Goal: Task Accomplishment & Management: Use online tool/utility

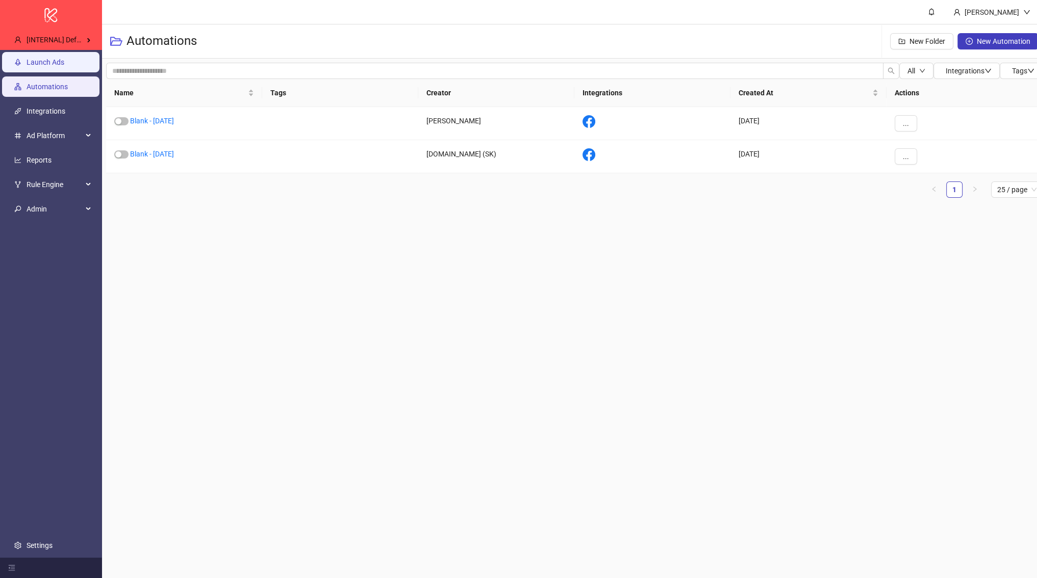
click at [57, 65] on link "Launch Ads" at bounding box center [46, 62] width 38 height 8
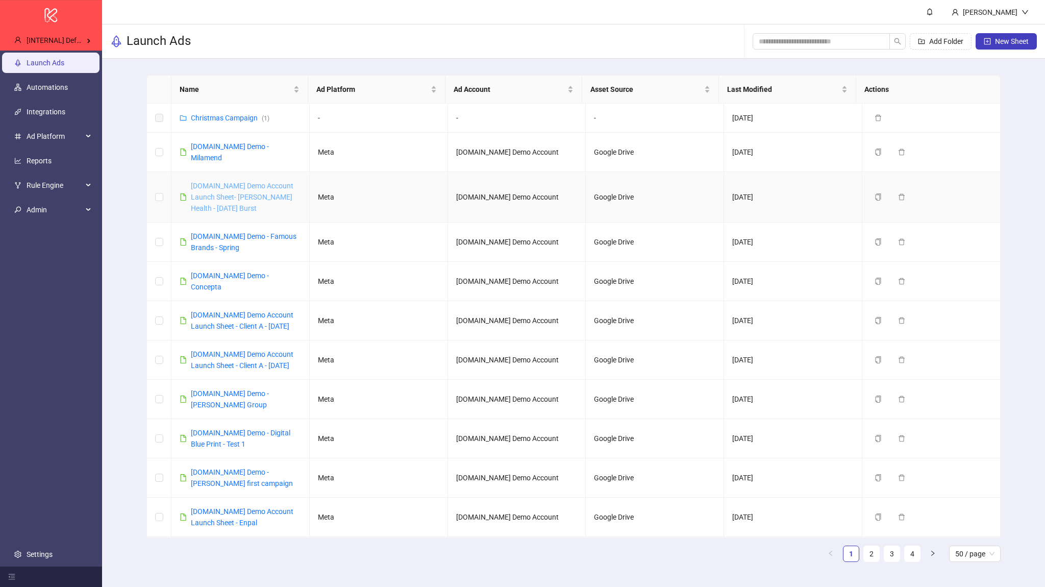
click at [242, 185] on link "Kitchn.io Demo Account Launch Sheet- Heidi Health - Sept 2025 Burst" at bounding box center [242, 197] width 103 height 31
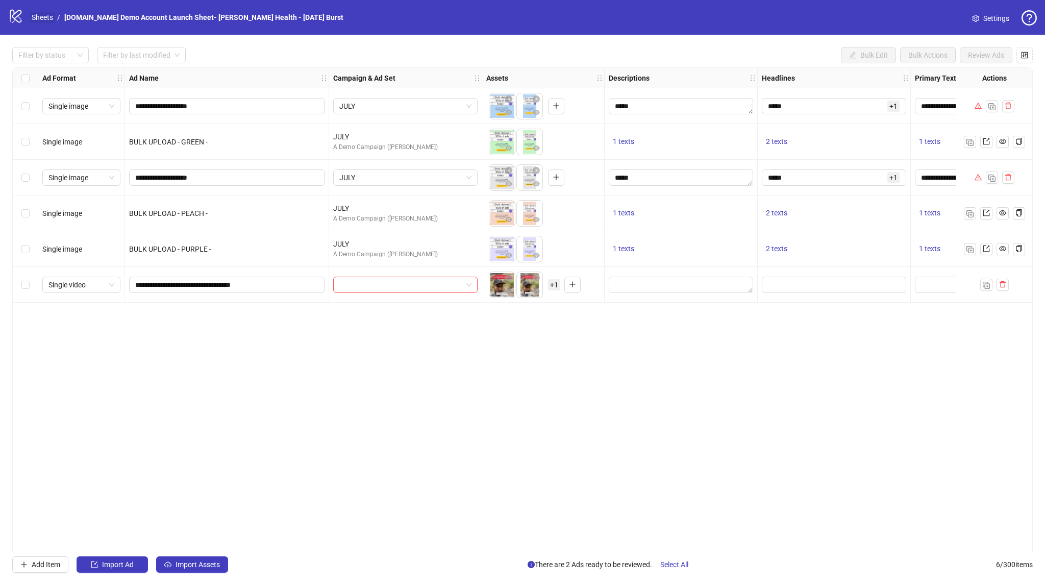
click at [48, 14] on link "Sheets" at bounding box center [43, 17] width 26 height 11
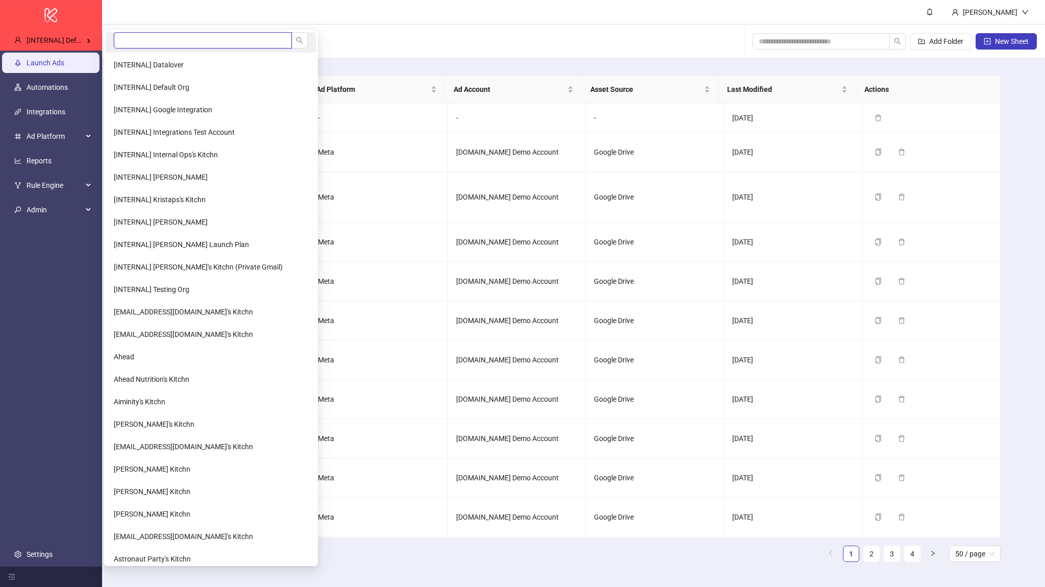
click at [127, 40] on input "search" at bounding box center [203, 40] width 178 height 16
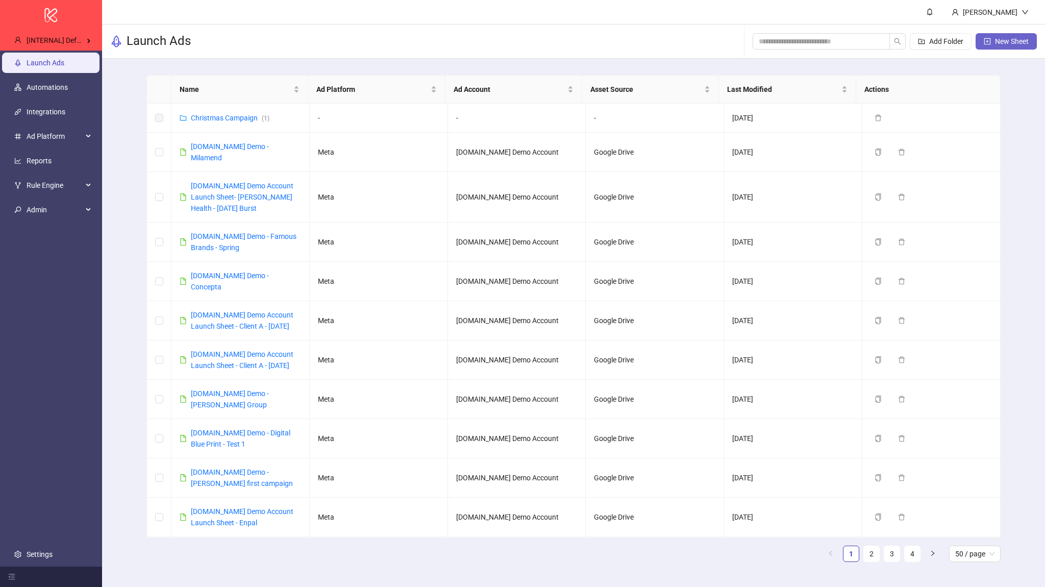
click at [1004, 42] on span "New Sheet" at bounding box center [1012, 41] width 34 height 8
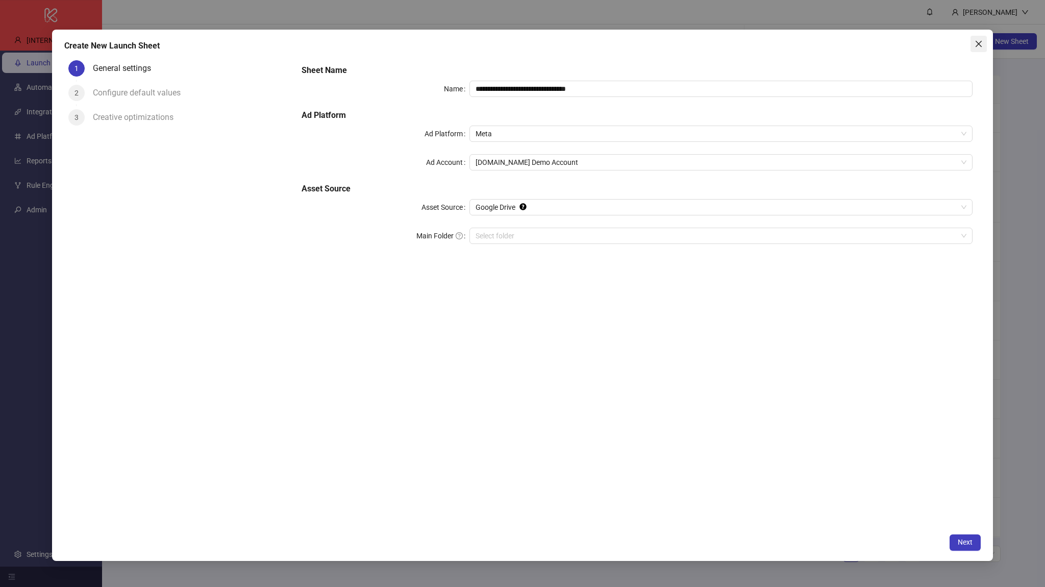
click at [977, 42] on icon "close" at bounding box center [978, 44] width 8 height 8
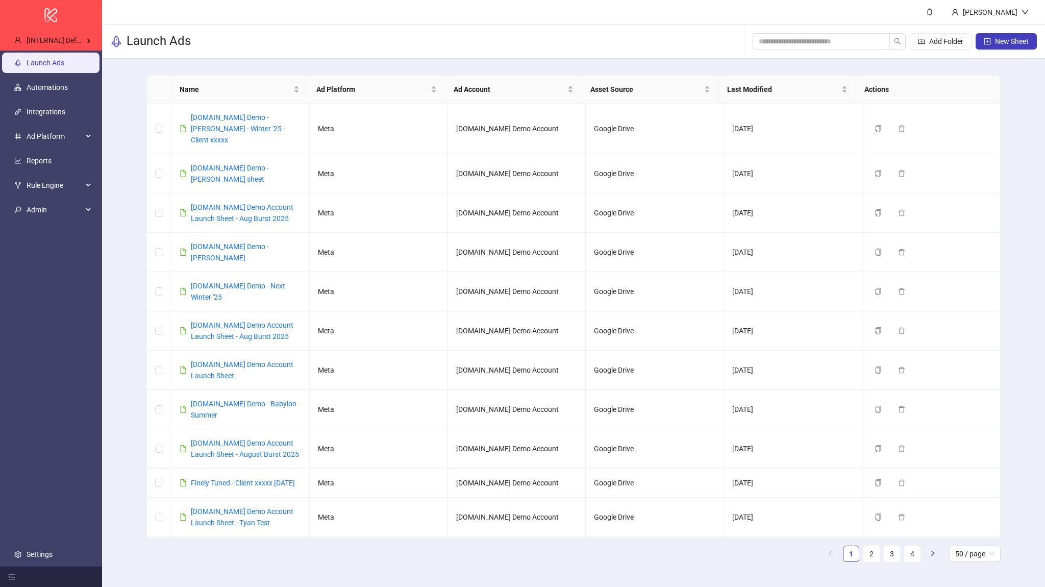
scroll to position [1194, 0]
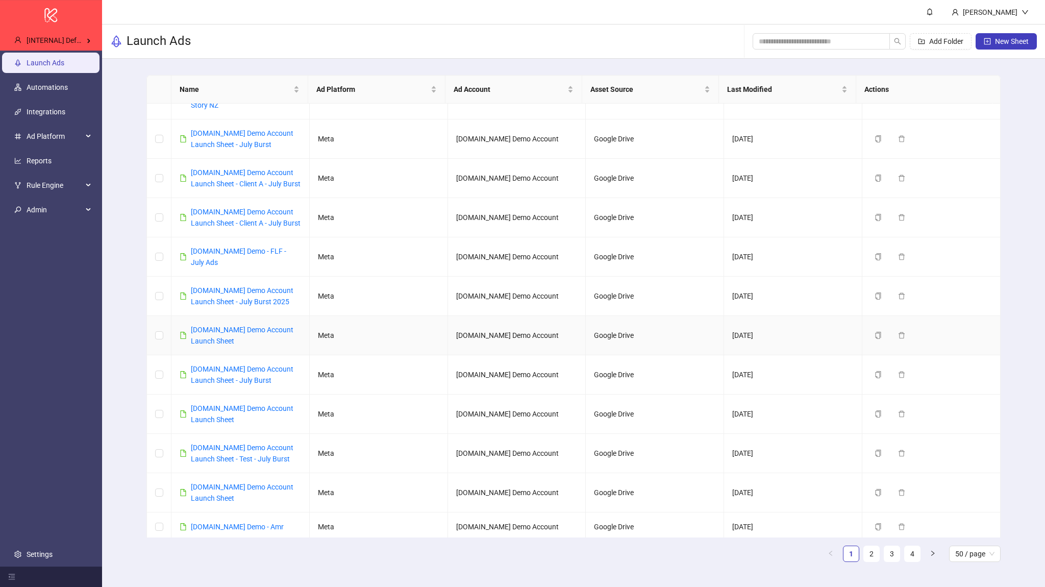
click at [267, 324] on div "Kitchn.io Demo Account Launch Sheet" at bounding box center [246, 335] width 110 height 22
click at [266, 325] on link "Kitchn.io Demo Account Launch Sheet" at bounding box center [242, 334] width 103 height 19
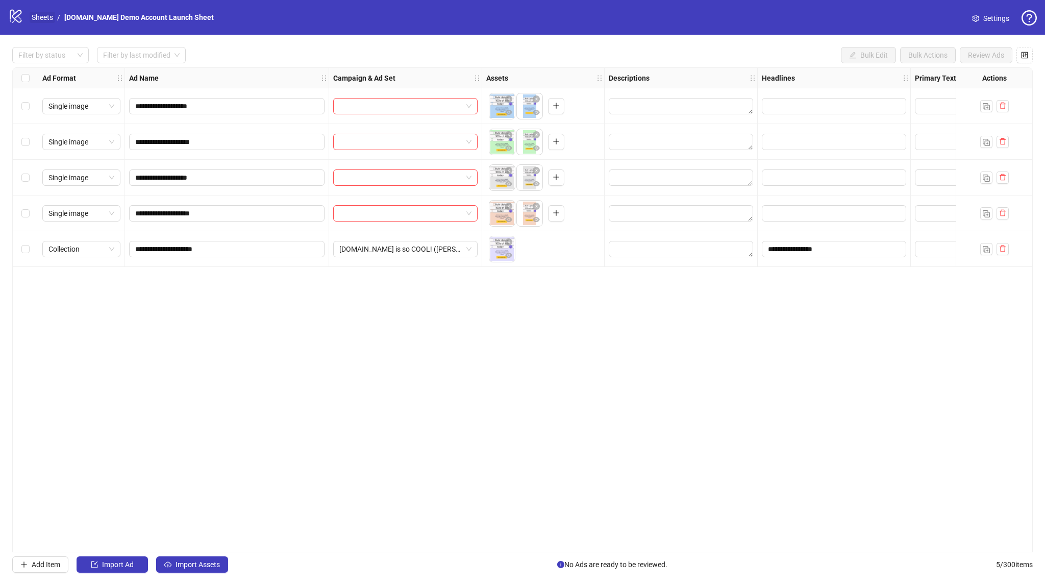
click at [31, 20] on link "Sheets" at bounding box center [43, 17] width 26 height 11
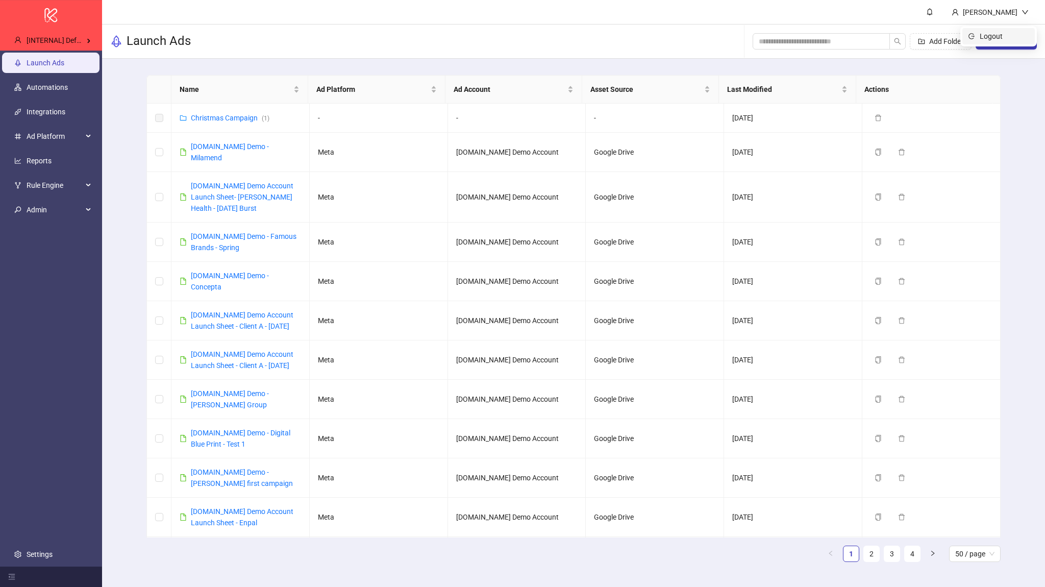
click at [1019, 40] on span "Logout" at bounding box center [1003, 36] width 49 height 11
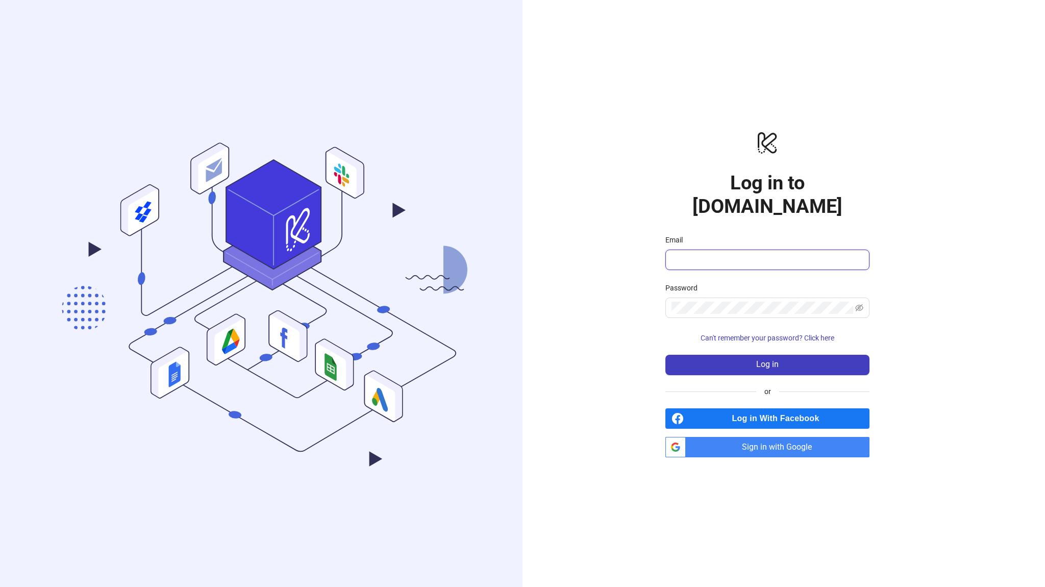
type input "**********"
click at [753, 438] on span "Sign in with Google" at bounding box center [780, 447] width 180 height 20
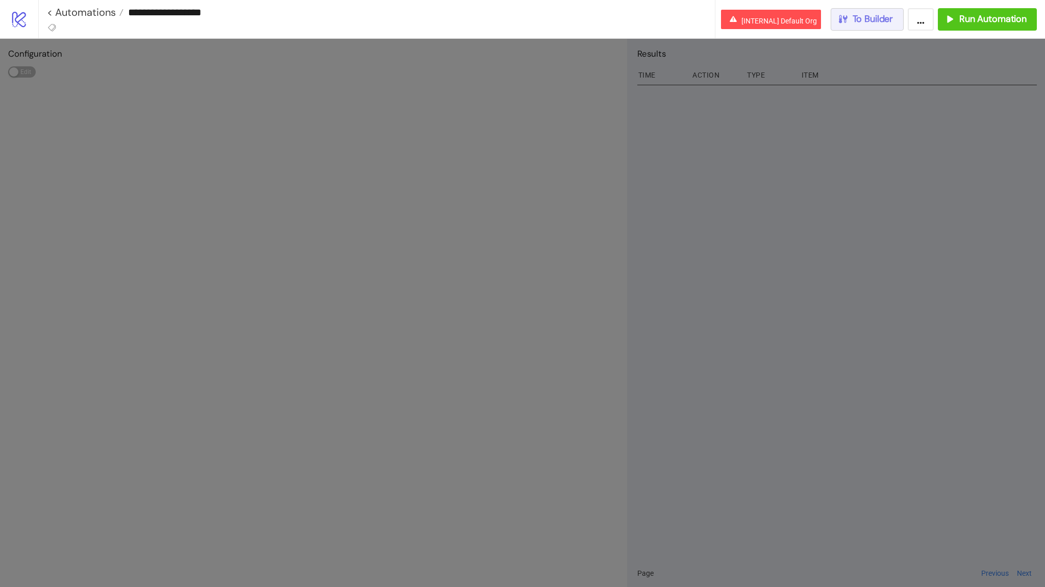
click at [855, 22] on span "To Builder" at bounding box center [872, 19] width 41 height 12
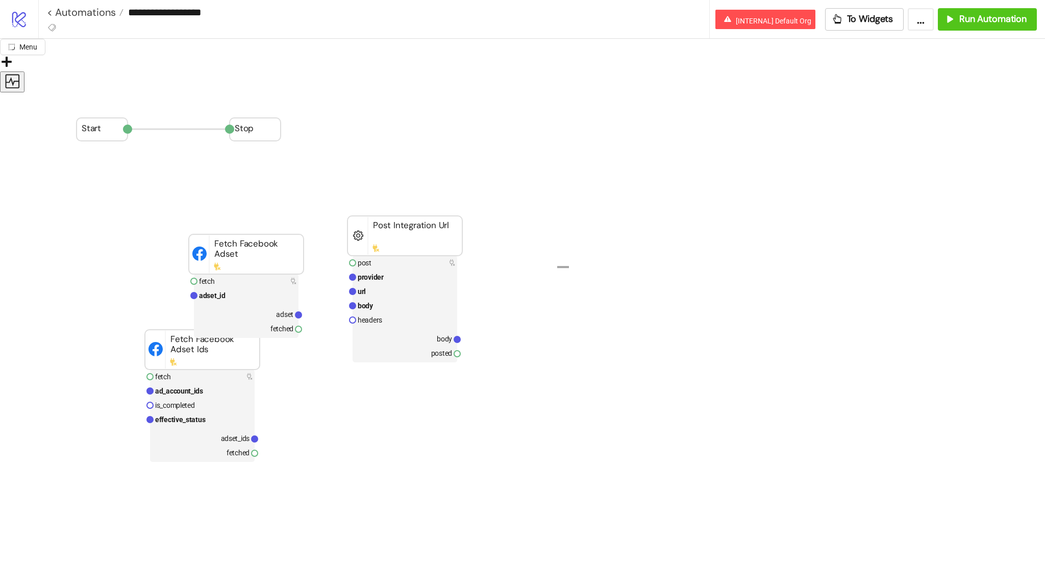
drag, startPoint x: 561, startPoint y: 213, endPoint x: 587, endPoint y: 213, distance: 25.5
click at [595, 267] on div "Add Node" at bounding box center [640, 275] width 102 height 16
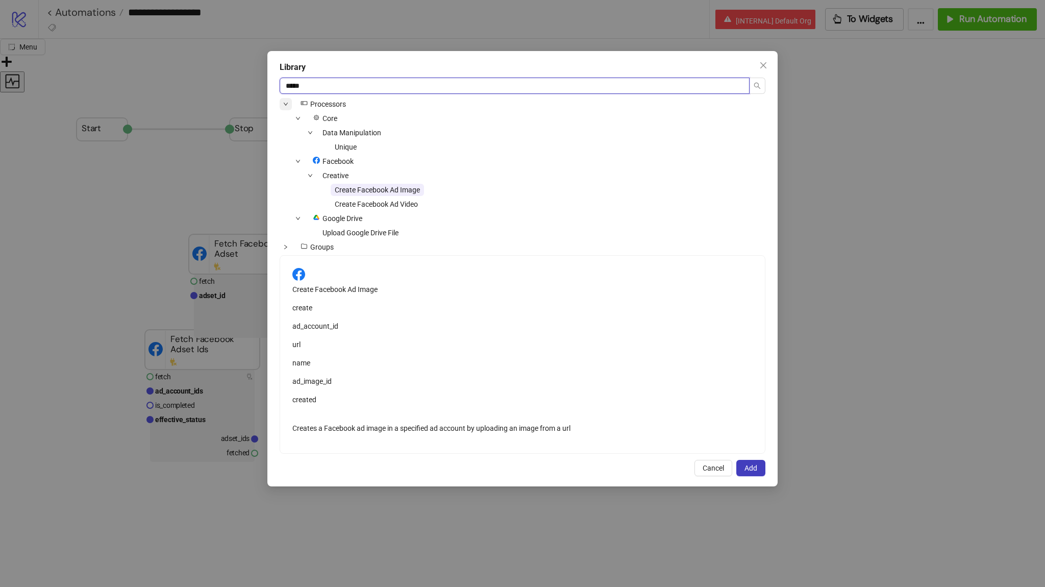
type input "******"
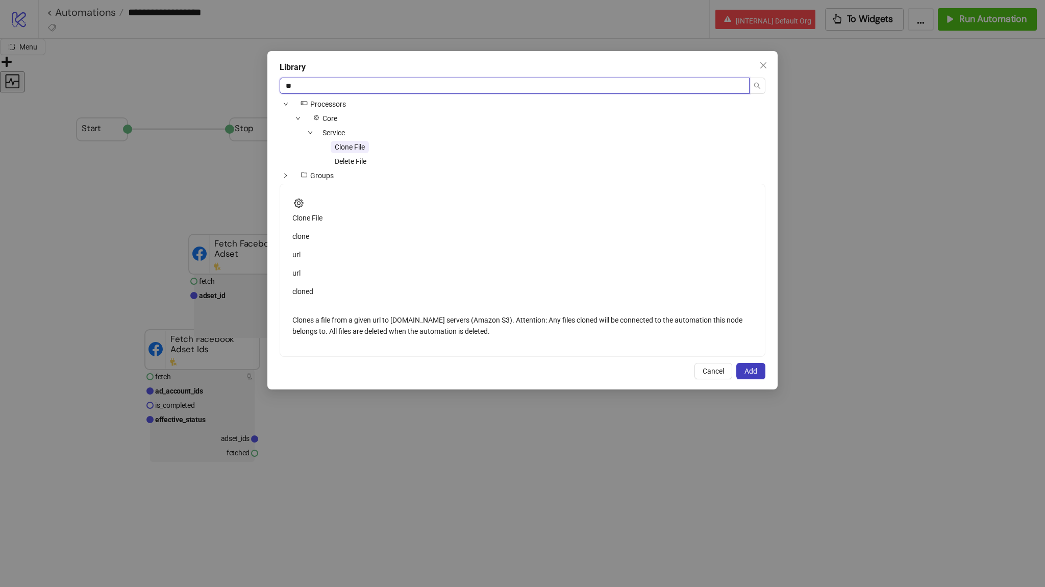
type input "**"
click at [743, 379] on button "Add" at bounding box center [750, 371] width 29 height 16
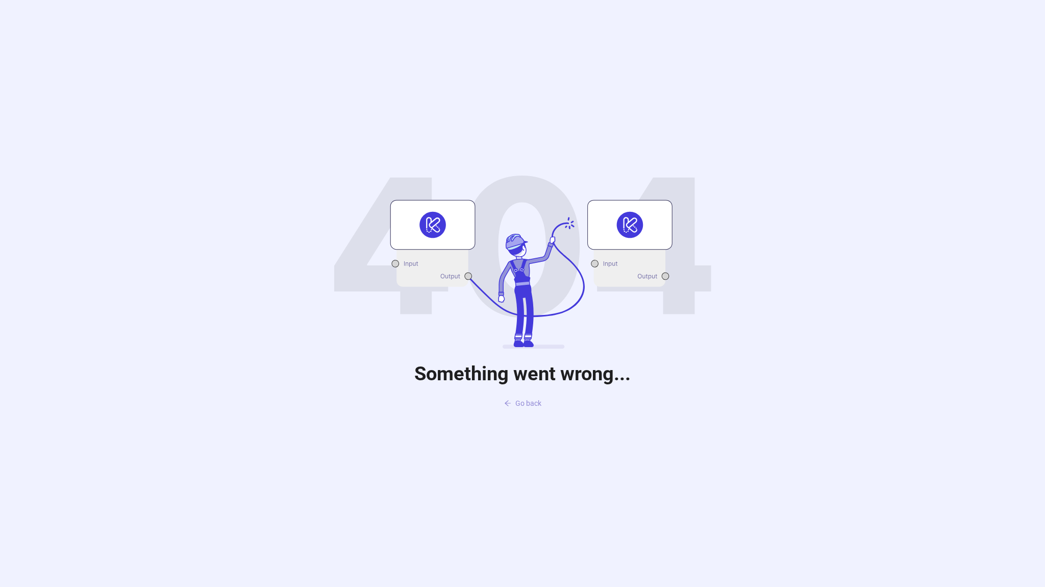
click at [530, 401] on span "Go back" at bounding box center [528, 403] width 26 height 8
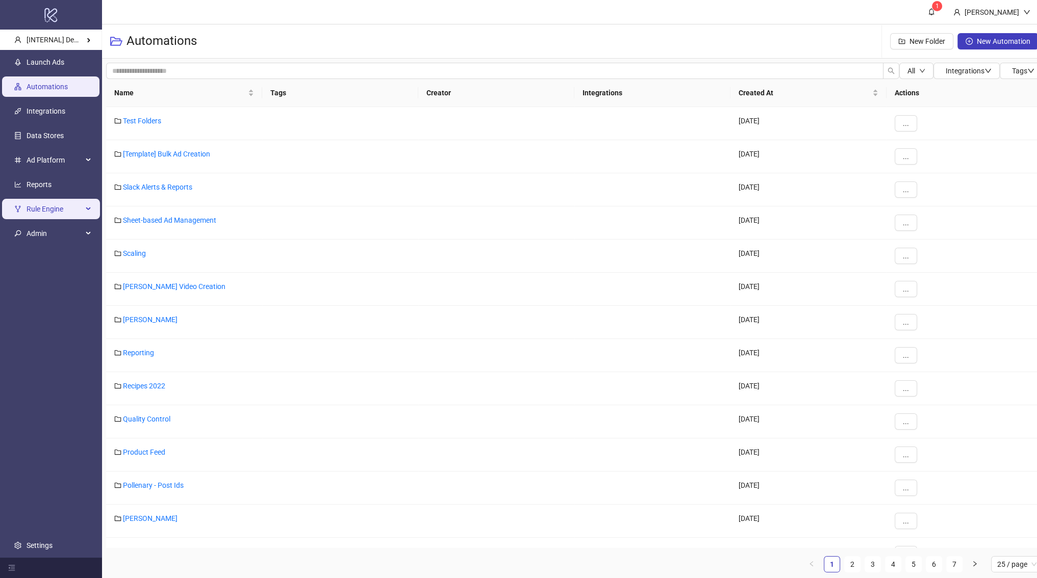
click at [44, 210] on span "Rule Engine" at bounding box center [55, 209] width 56 height 20
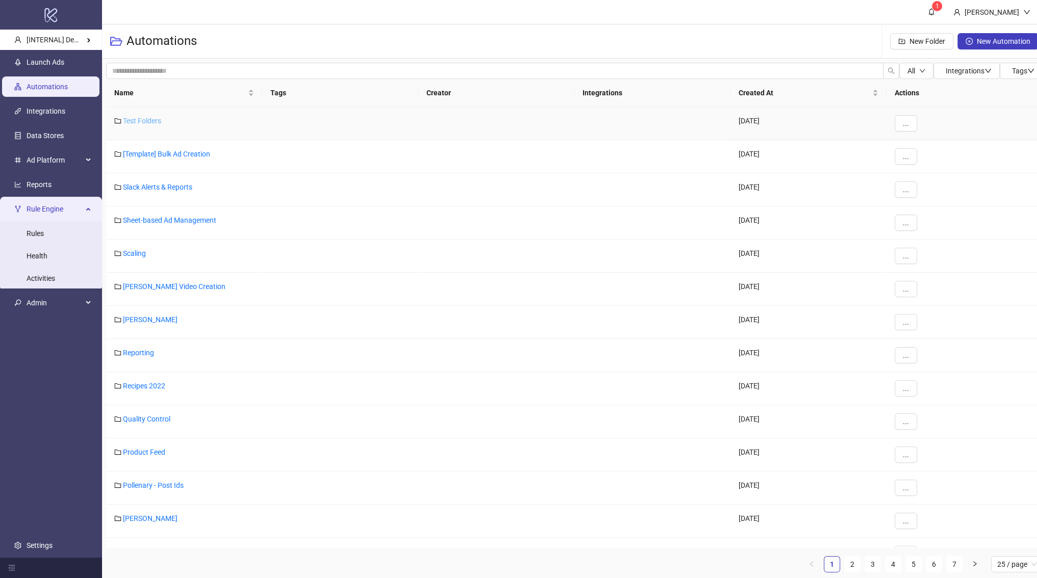
click at [150, 121] on link "Test Folders" at bounding box center [142, 121] width 38 height 8
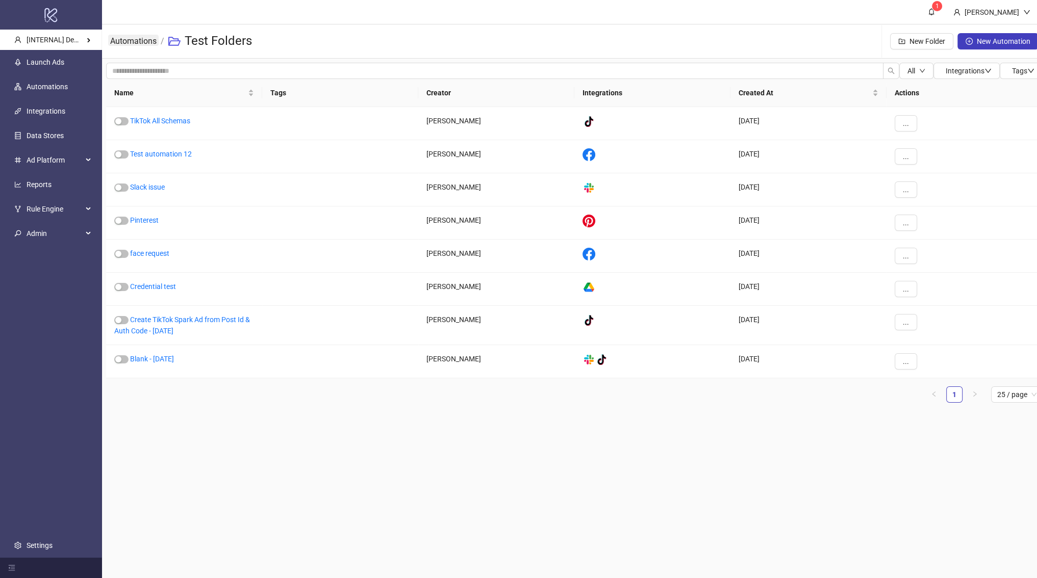
click at [141, 42] on link "Automations" at bounding box center [133, 40] width 50 height 11
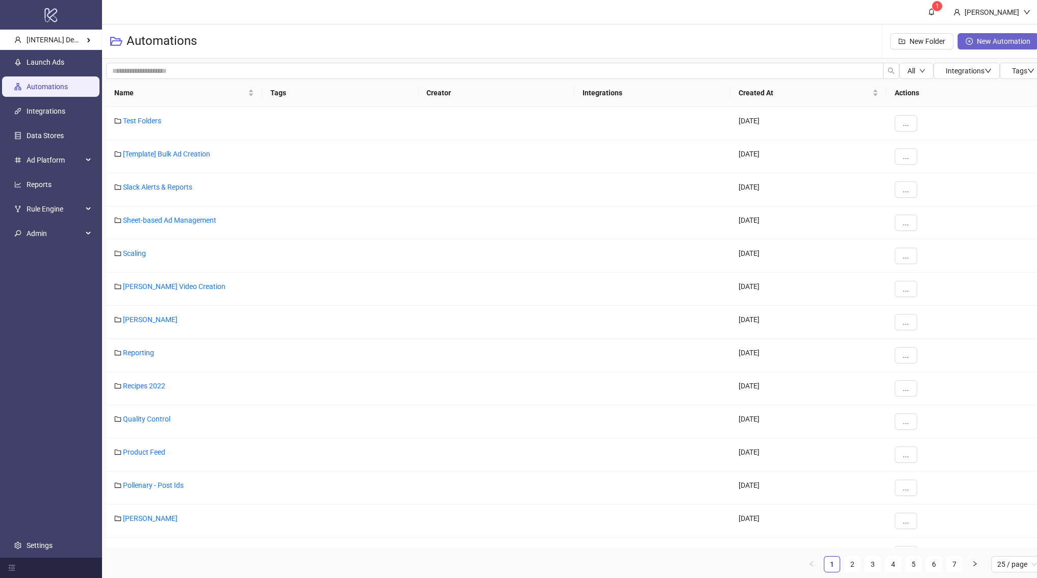
click at [974, 42] on button "New Automation" at bounding box center [997, 41] width 81 height 16
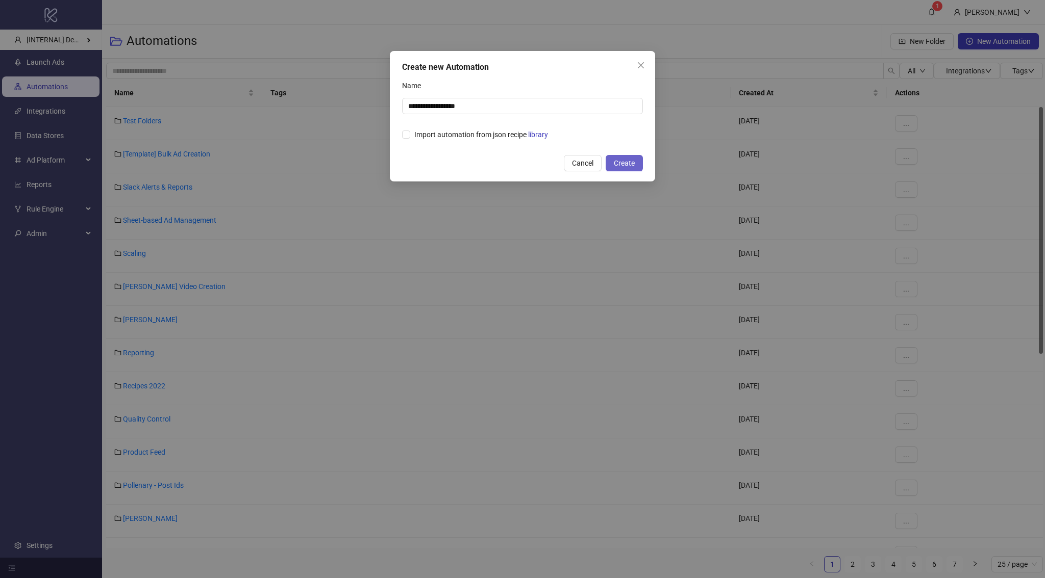
click at [626, 162] on span "Create" at bounding box center [624, 163] width 21 height 8
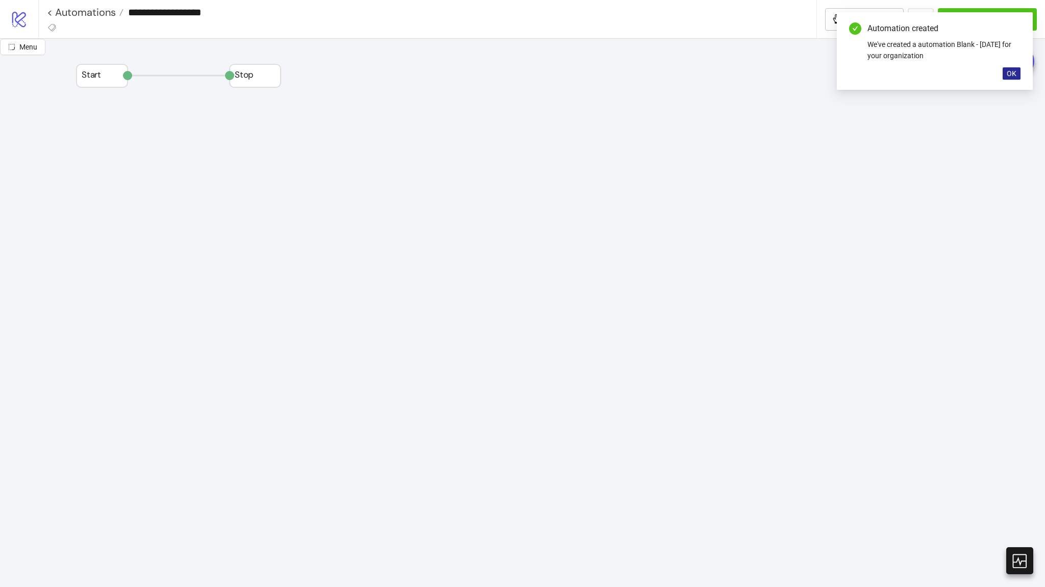
click at [1011, 79] on button "OK" at bounding box center [1011, 73] width 18 height 12
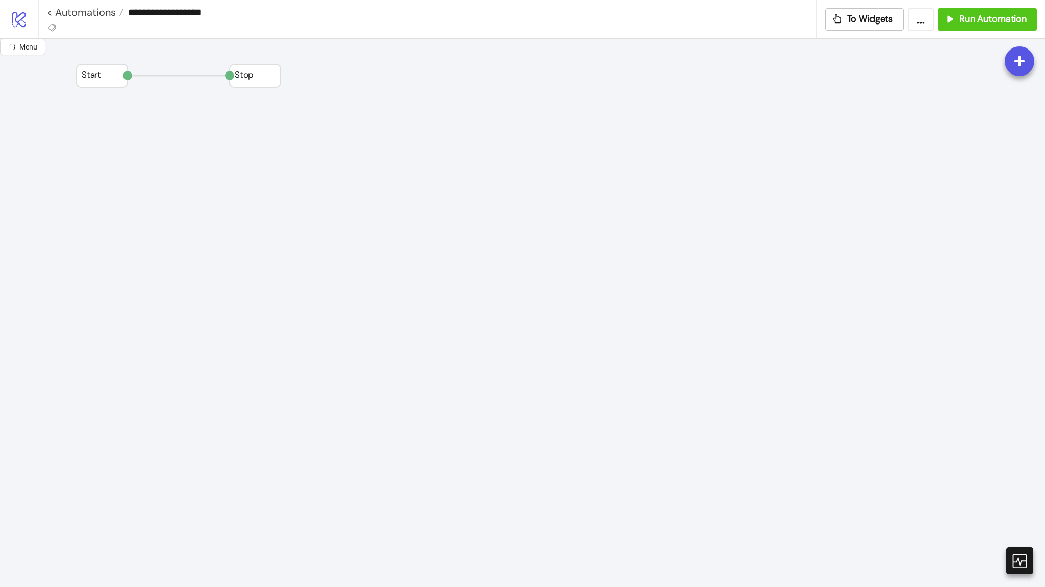
drag, startPoint x: 353, startPoint y: 164, endPoint x: 360, endPoint y: 172, distance: 10.5
click at [361, 173] on icon at bounding box center [361, 174] width 8 height 8
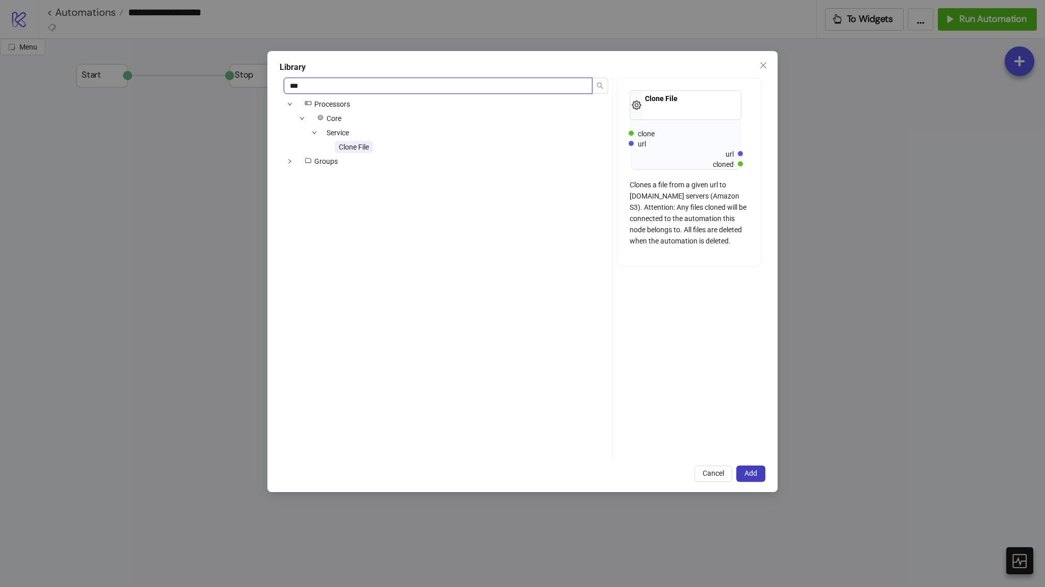
type input "***"
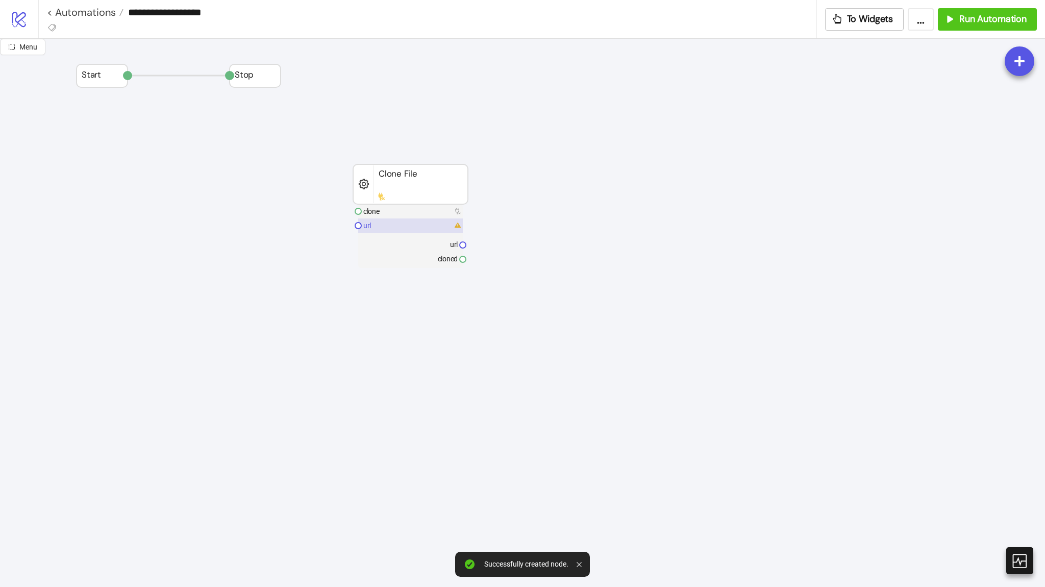
click at [439, 226] on rect at bounding box center [410, 225] width 105 height 14
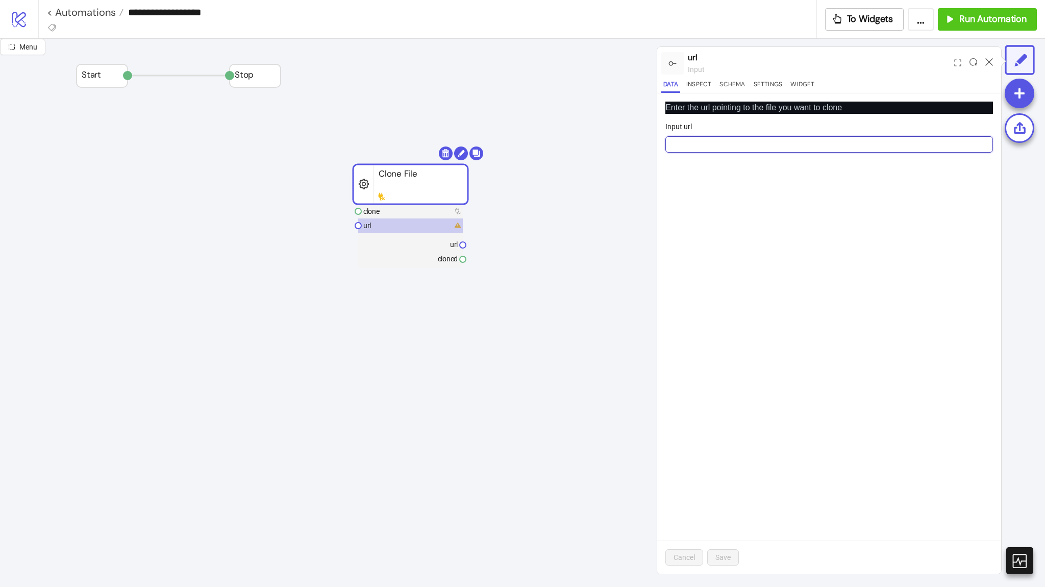
click at [711, 145] on input "Input url" at bounding box center [828, 144] width 327 height 16
paste input "**********"
type input "**********"
click at [729, 553] on span "Save" at bounding box center [722, 557] width 15 height 8
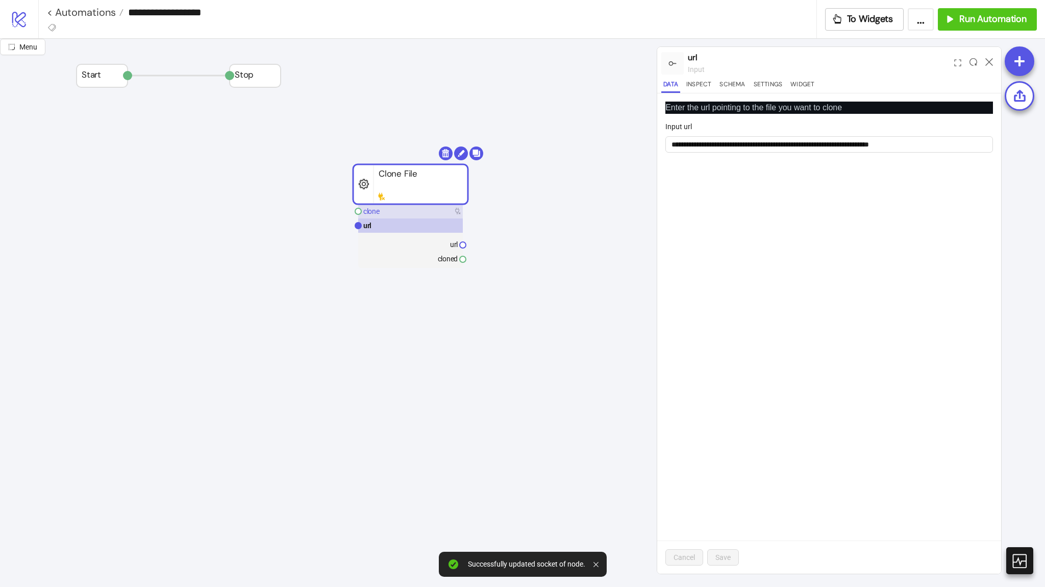
click at [421, 213] on rect at bounding box center [410, 211] width 105 height 14
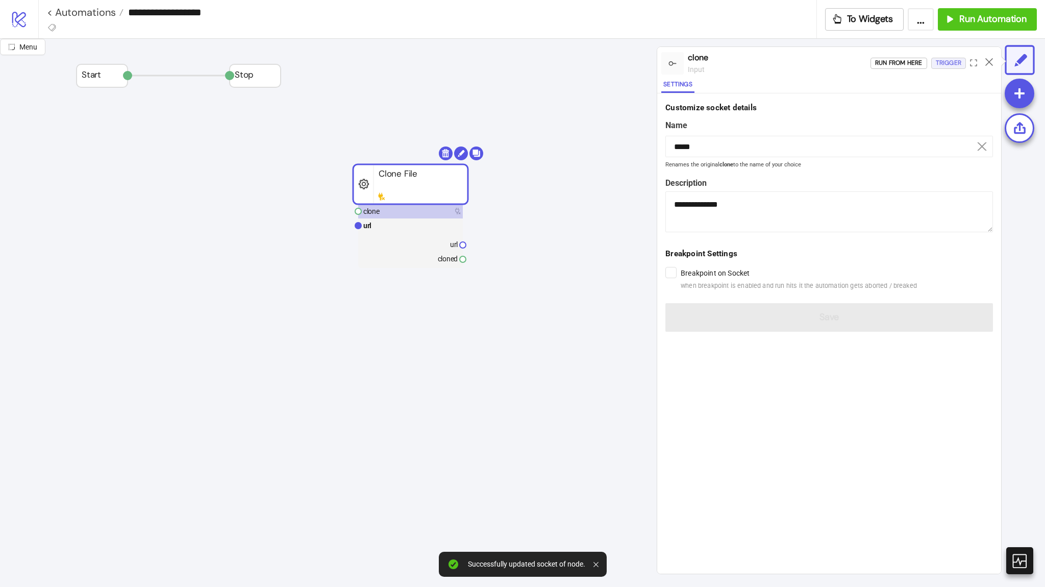
drag, startPoint x: 953, startPoint y: 63, endPoint x: 943, endPoint y: 69, distance: 11.6
click at [943, 69] on div "Run from here Trigger" at bounding box center [935, 63] width 131 height 28
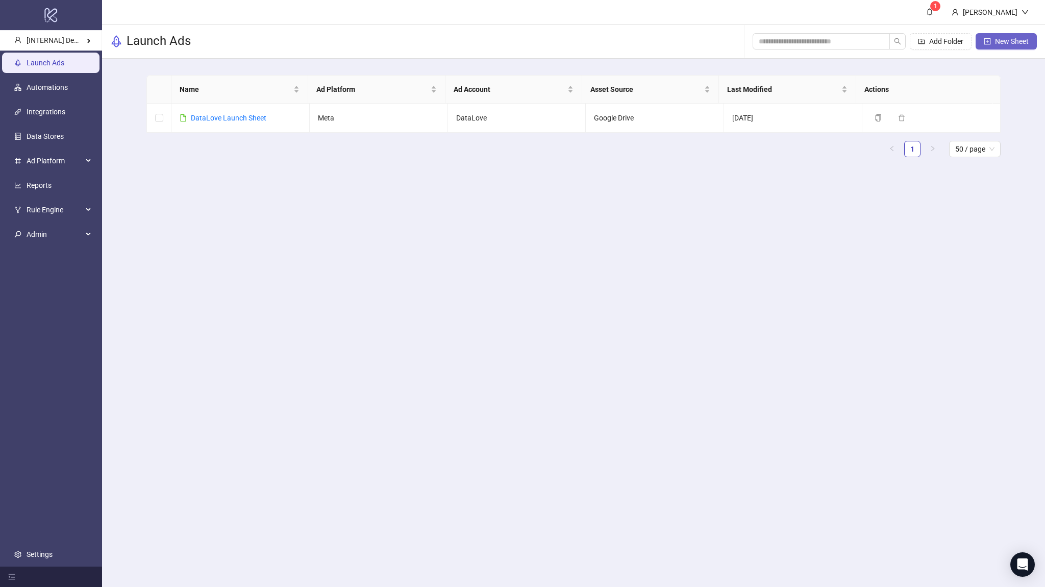
click at [1020, 41] on span "New Sheet" at bounding box center [1012, 41] width 34 height 8
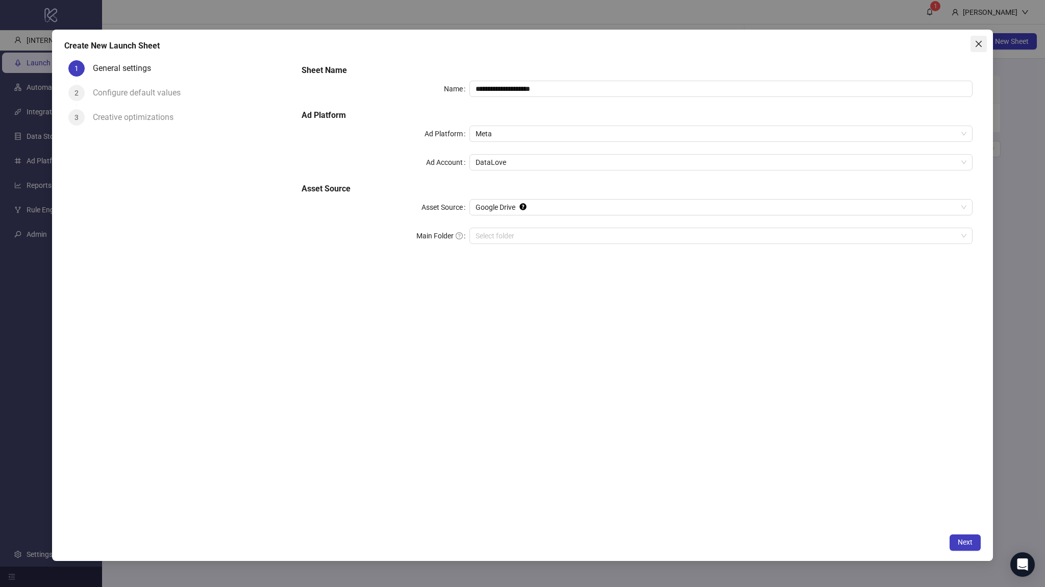
click at [977, 46] on icon "close" at bounding box center [978, 44] width 8 height 8
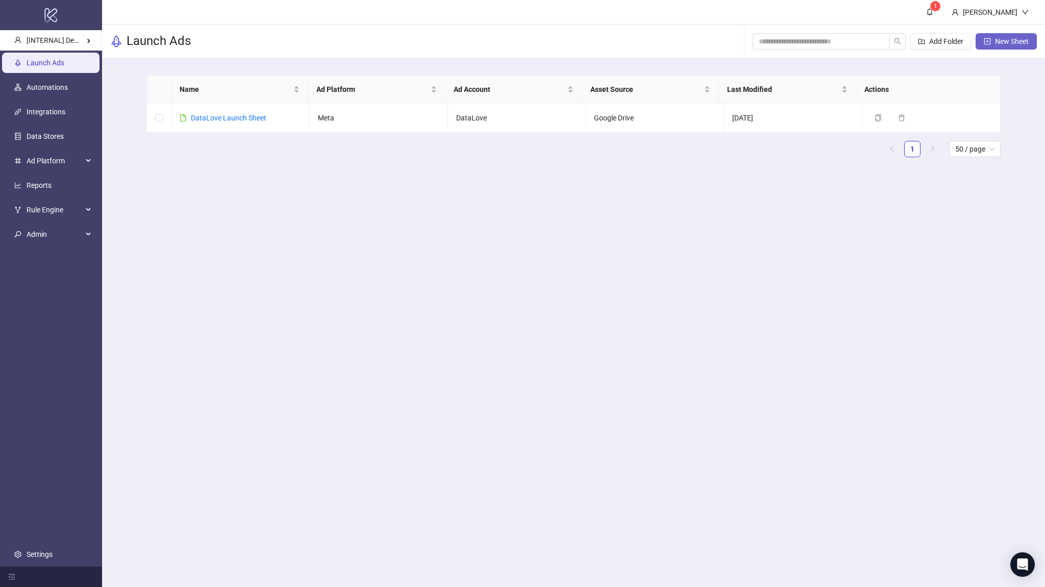
click at [995, 36] on button "New Sheet" at bounding box center [1005, 41] width 61 height 16
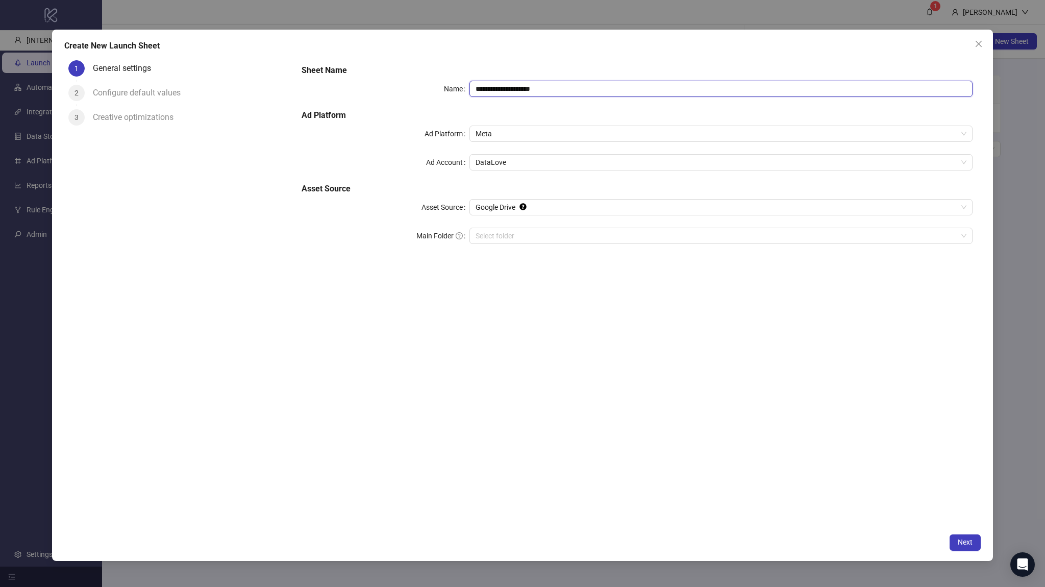
drag, startPoint x: 505, startPoint y: 87, endPoint x: 459, endPoint y: 88, distance: 46.4
click at [459, 88] on div "**********" at bounding box center [636, 89] width 670 height 16
click at [531, 154] on div "DataLove" at bounding box center [720, 162] width 503 height 16
type input "**********"
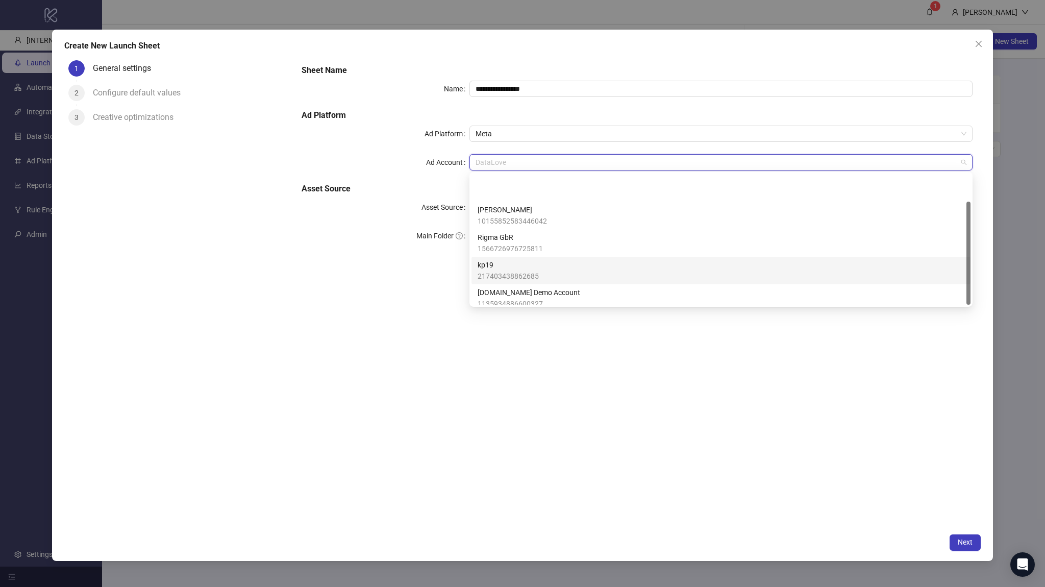
scroll to position [35, 0]
click at [530, 269] on span "1135934886600327" at bounding box center [528, 268] width 103 height 11
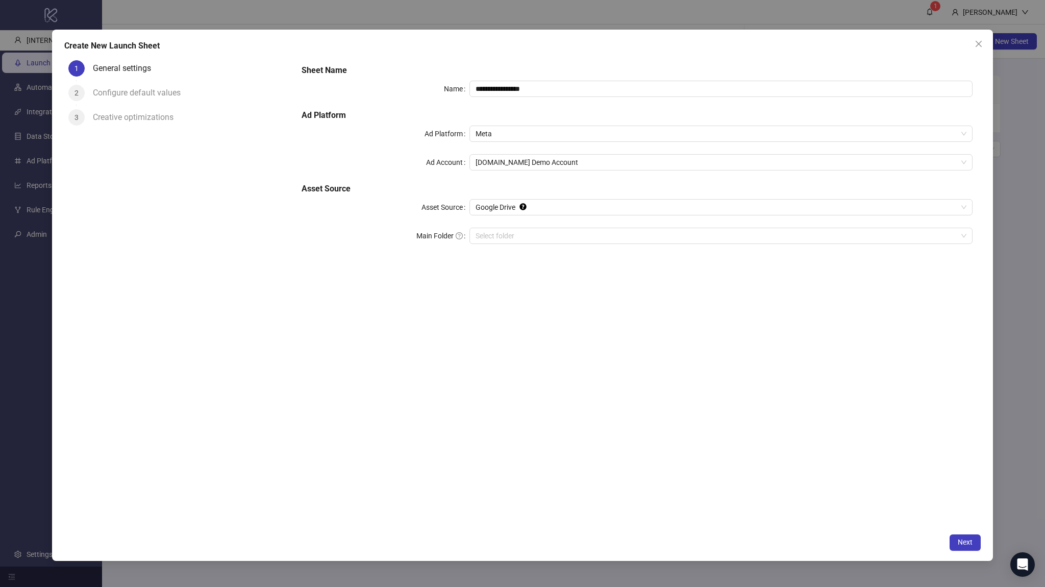
click at [545, 278] on div "**********" at bounding box center [636, 292] width 687 height 472
click at [965, 538] on span "Next" at bounding box center [964, 542] width 15 height 8
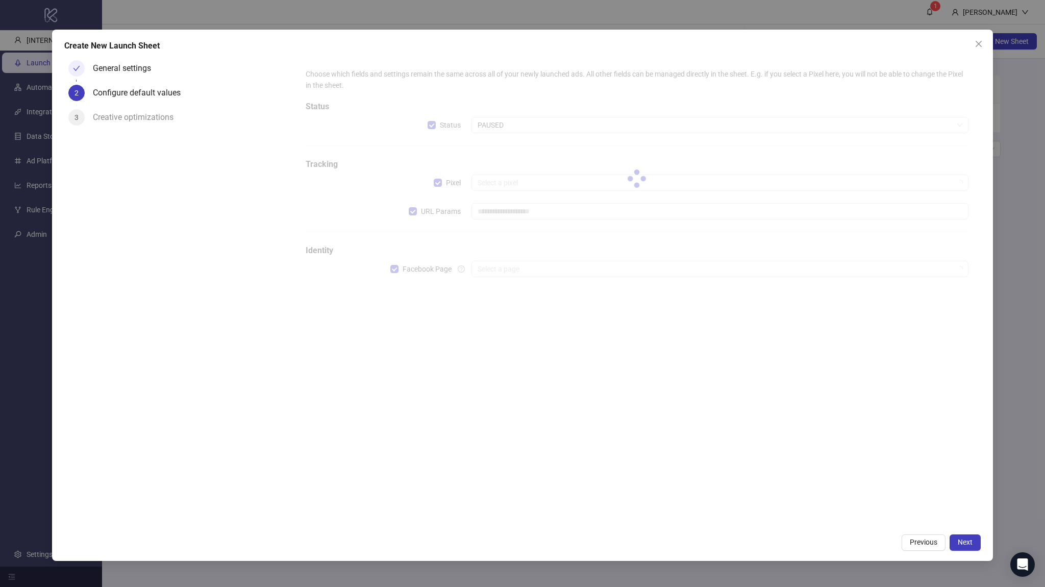
type input "**********"
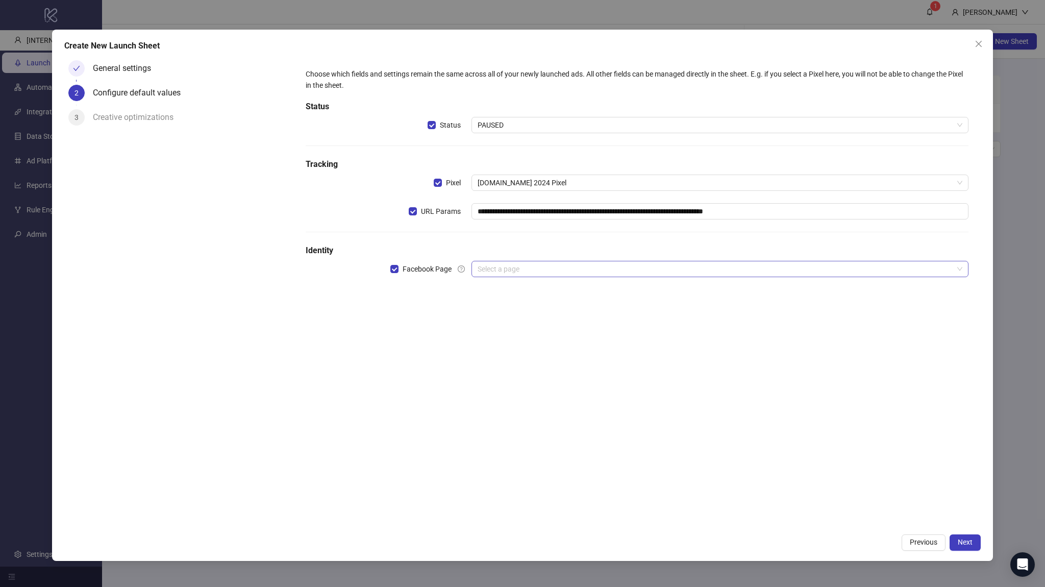
click at [510, 270] on input "search" at bounding box center [714, 268] width 475 height 15
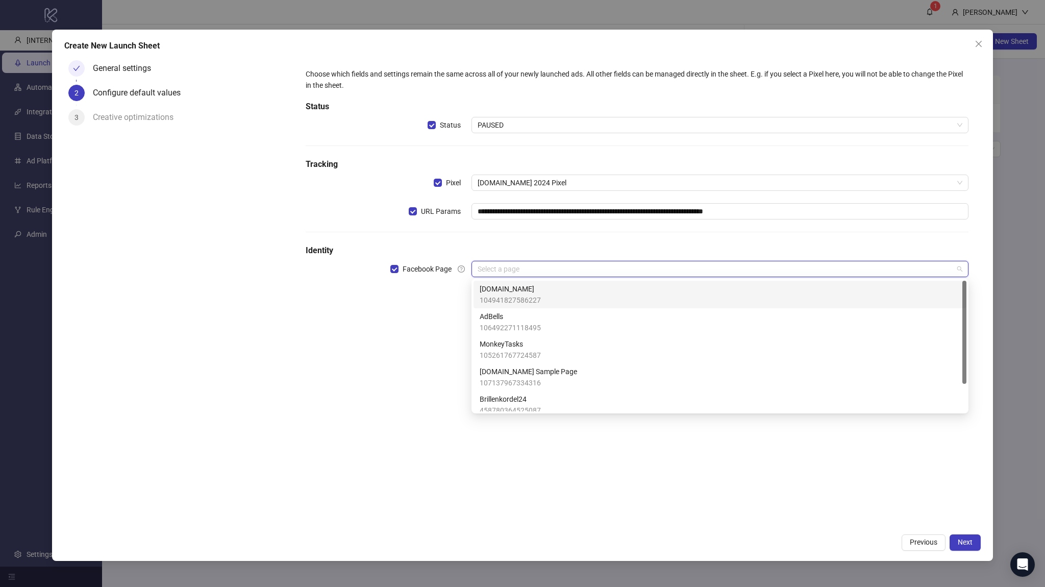
click at [508, 297] on span "104941827586227" at bounding box center [509, 299] width 61 height 11
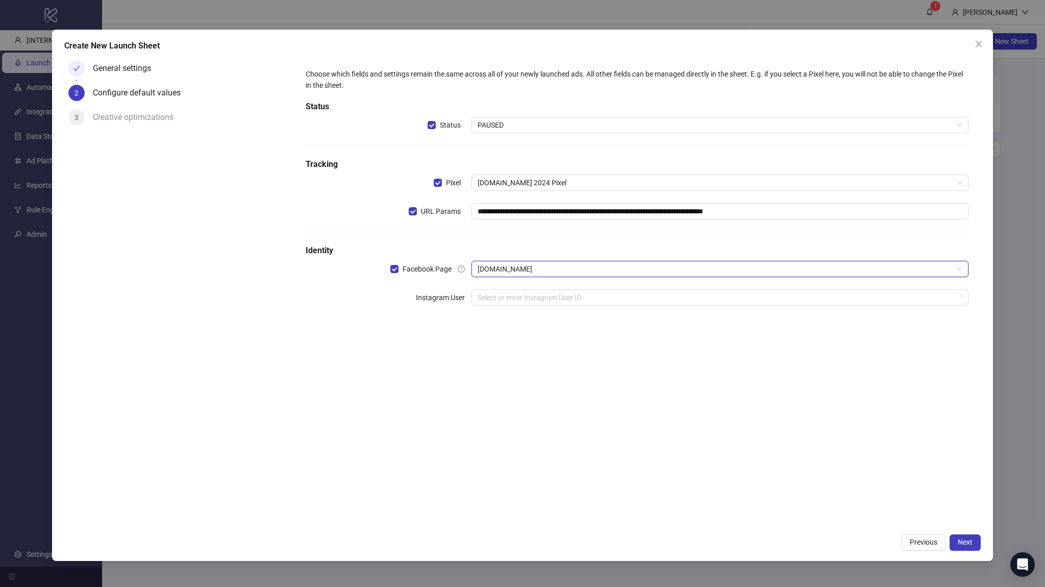
click at [512, 308] on div "**********" at bounding box center [636, 193] width 670 height 258
click at [512, 302] on input "search" at bounding box center [714, 297] width 475 height 15
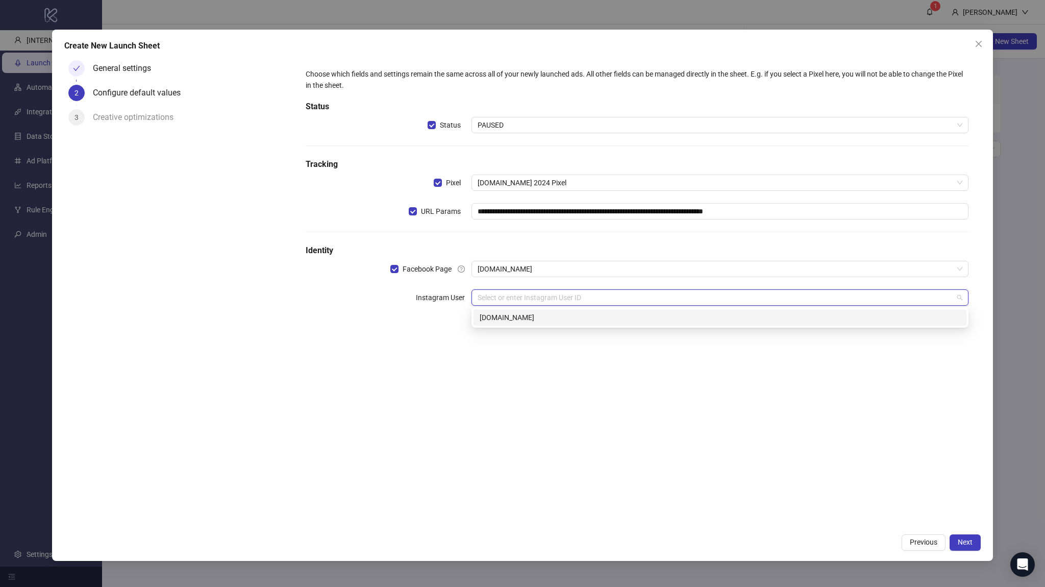
click at [508, 322] on div "kitchn.io" at bounding box center [719, 317] width 480 height 11
click at [964, 540] on span "Next" at bounding box center [964, 542] width 15 height 8
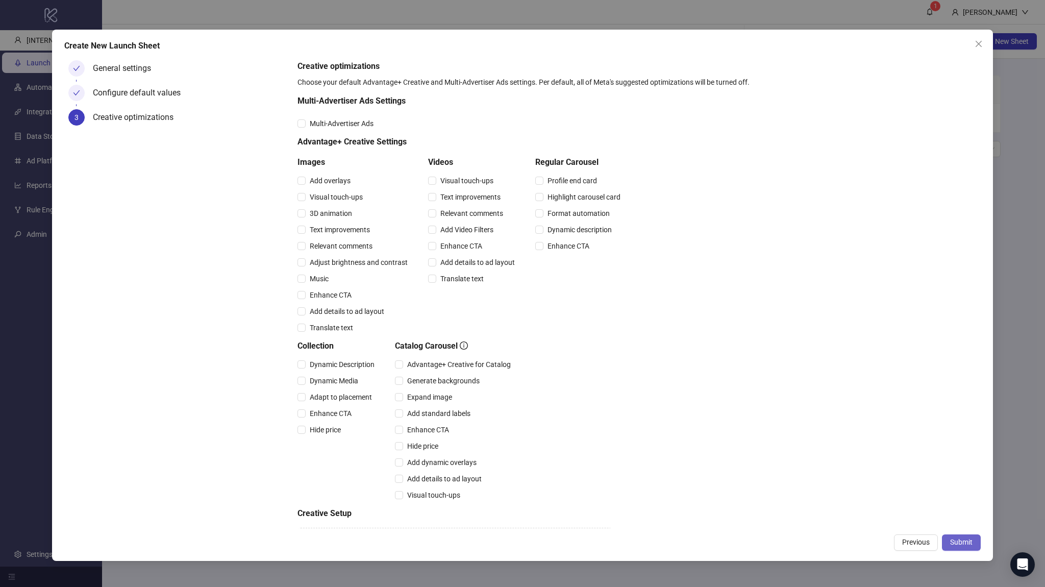
click at [961, 538] on span "Submit" at bounding box center [961, 542] width 22 height 8
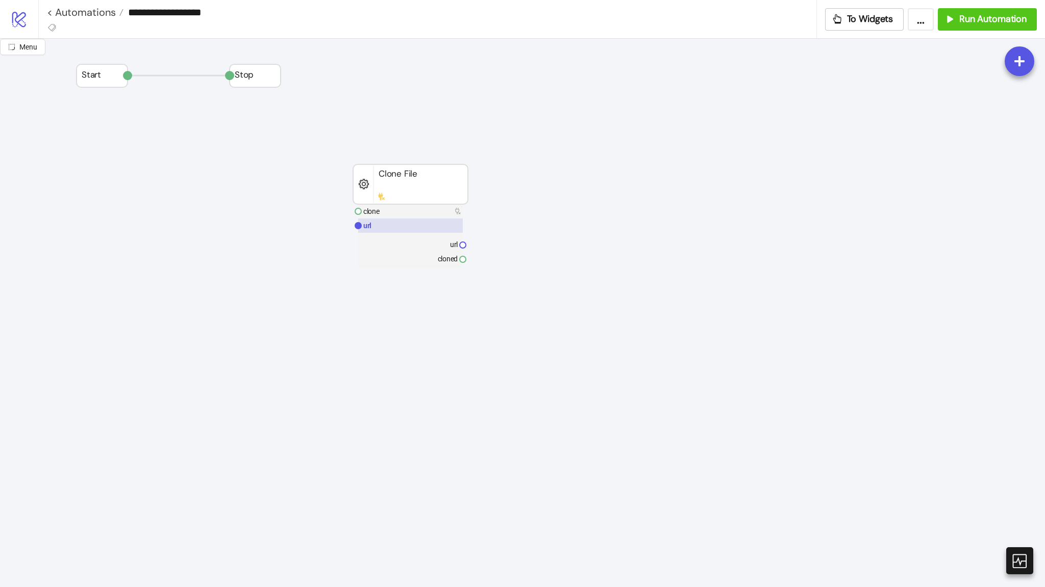
click at [441, 218] on rect at bounding box center [410, 225] width 105 height 14
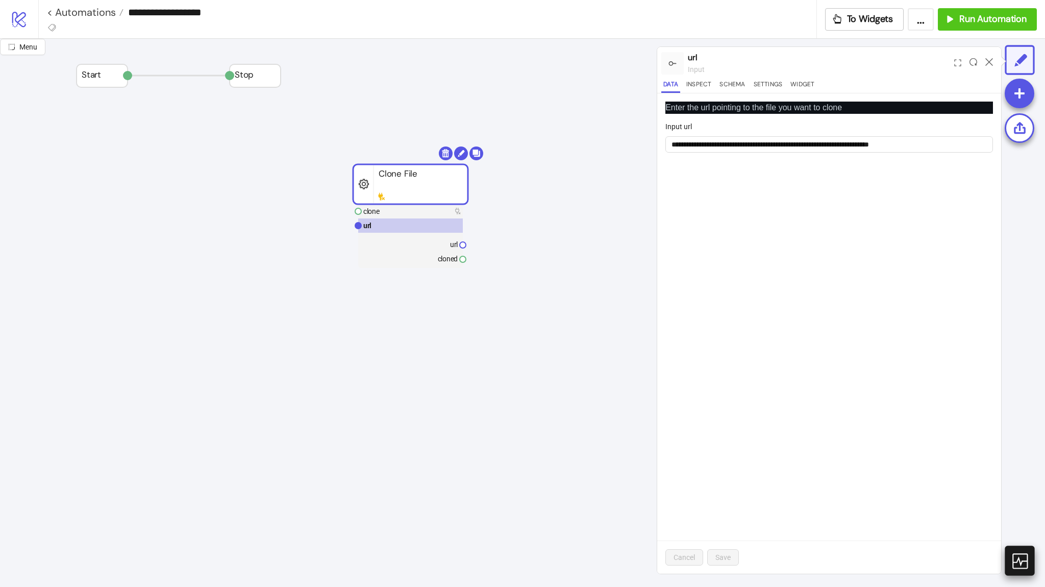
click at [1026, 558] on icon at bounding box center [1018, 560] width 15 height 15
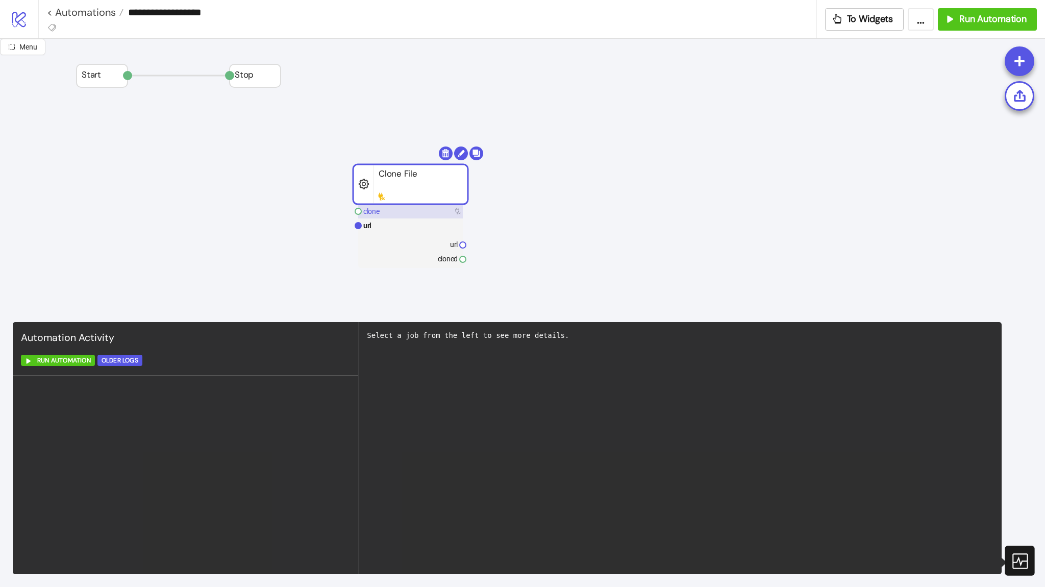
click at [458, 217] on rect at bounding box center [410, 211] width 105 height 14
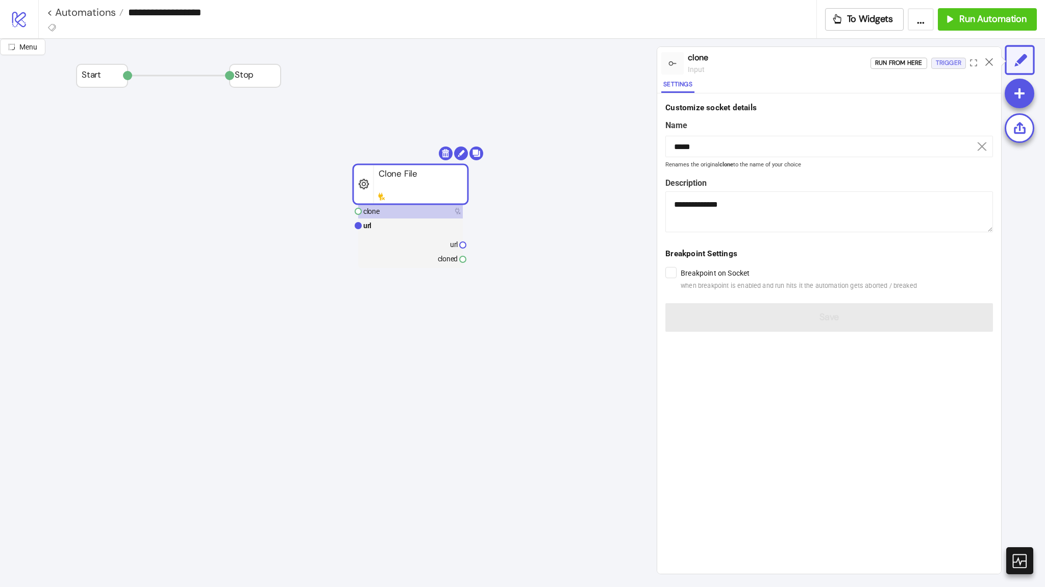
click at [948, 61] on div "Trigger" at bounding box center [948, 63] width 26 height 12
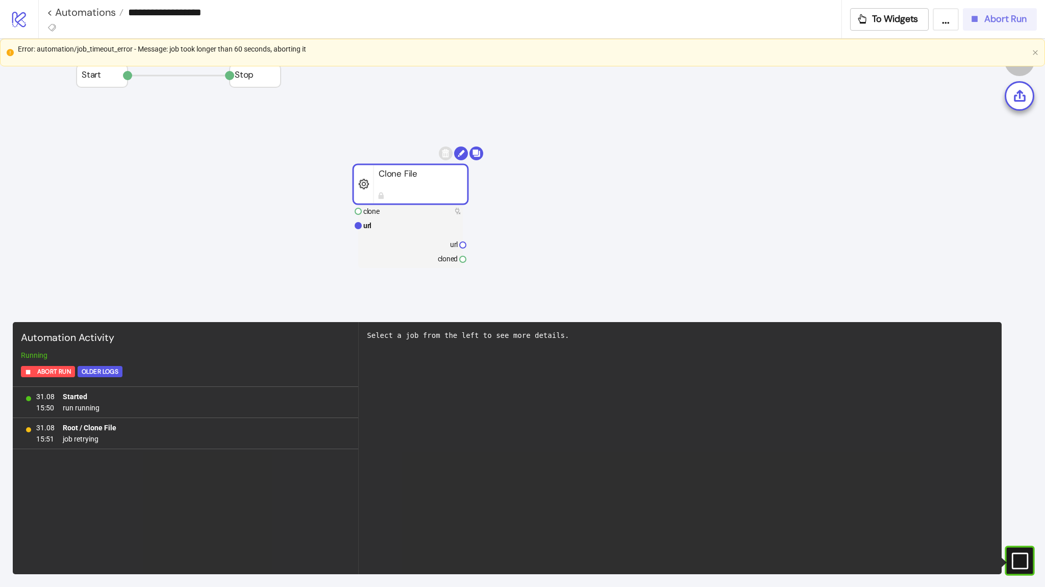
click at [1023, 25] on button "Abort Run" at bounding box center [1000, 19] width 74 height 22
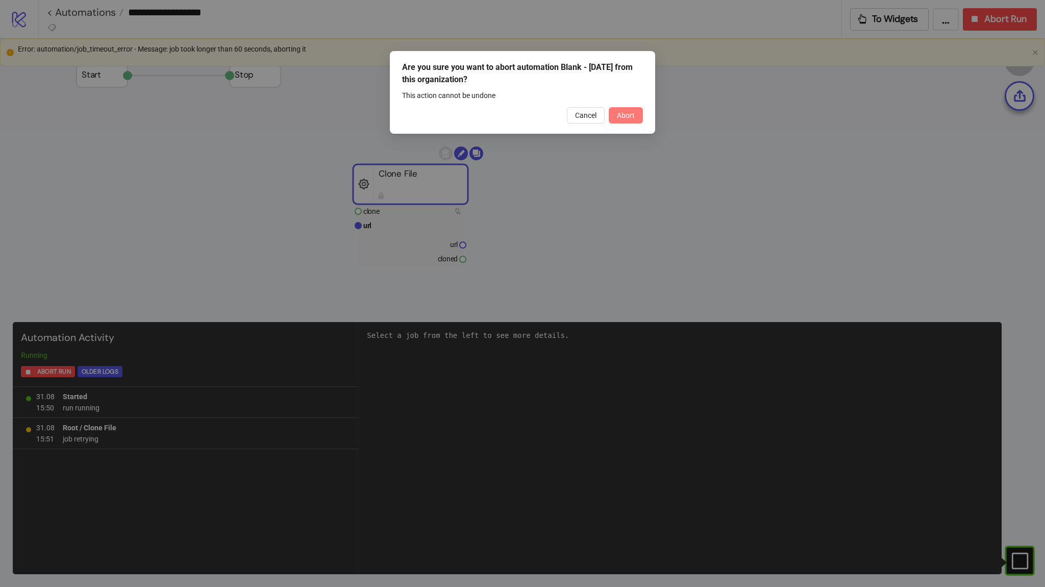
click at [636, 116] on button "Abort" at bounding box center [626, 115] width 34 height 16
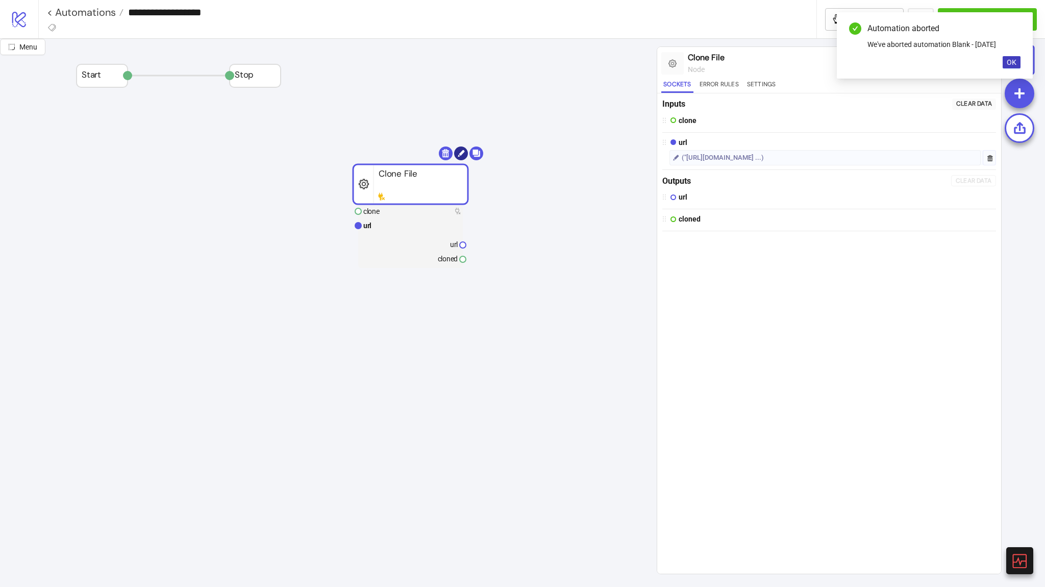
click at [465, 157] on circle at bounding box center [461, 153] width 14 height 14
click at [756, 80] on button "Settings" at bounding box center [761, 86] width 33 height 14
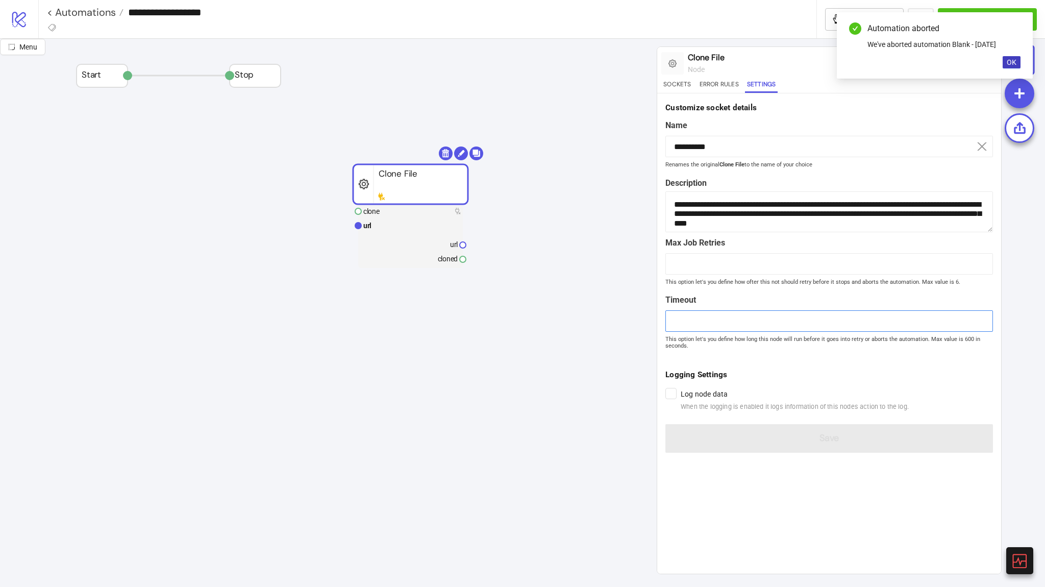
drag, startPoint x: 708, startPoint y: 318, endPoint x: 629, endPoint y: 320, distance: 79.6
click at [629, 320] on div "**********" at bounding box center [522, 313] width 1045 height 548
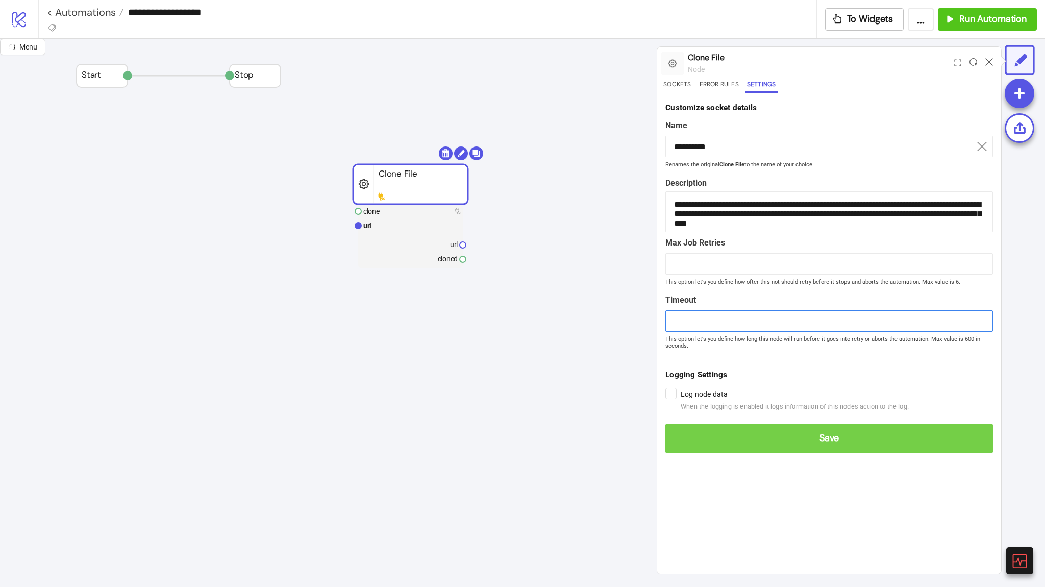
type input "***"
click at [749, 432] on span "Save" at bounding box center [828, 438] width 311 height 12
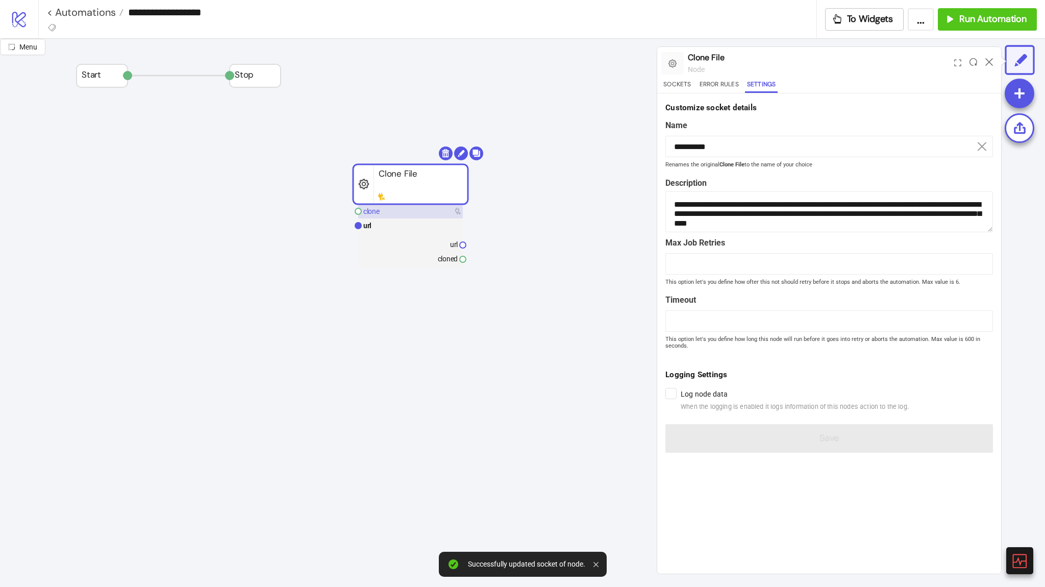
click at [453, 207] on rect at bounding box center [410, 211] width 105 height 14
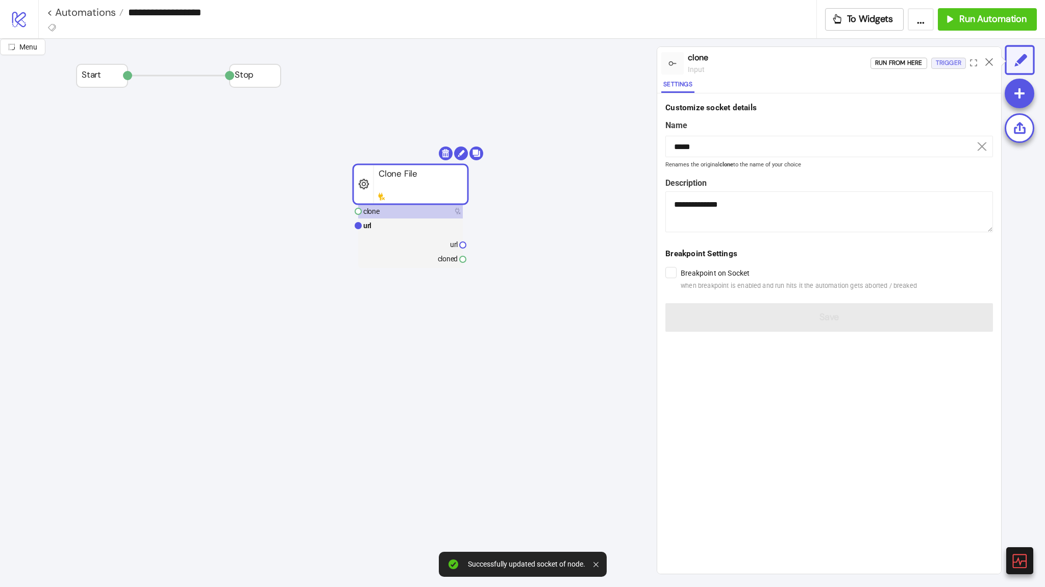
click at [936, 65] on div "Trigger" at bounding box center [948, 63] width 26 height 12
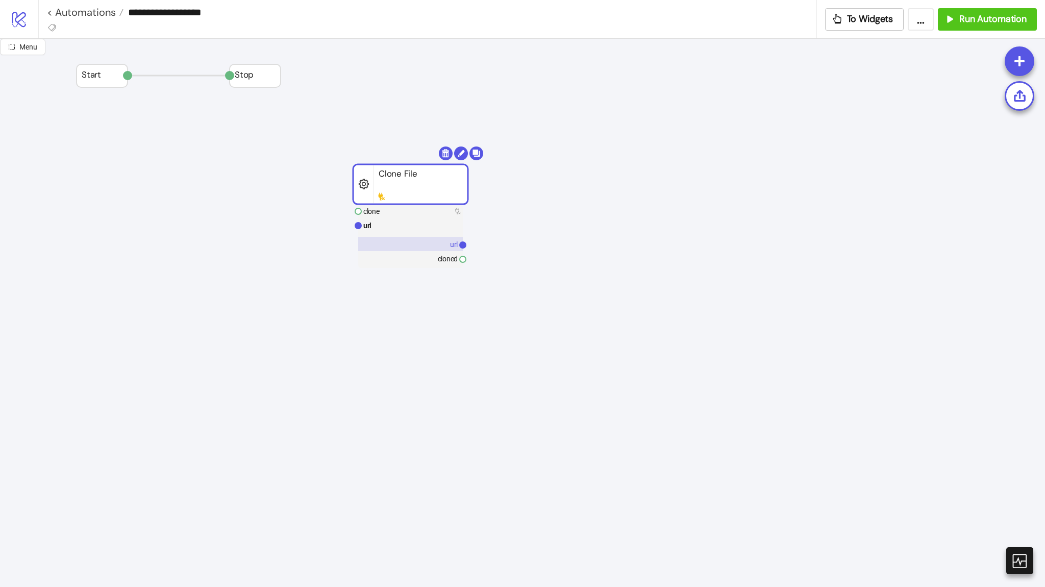
click at [444, 245] on rect at bounding box center [410, 244] width 105 height 14
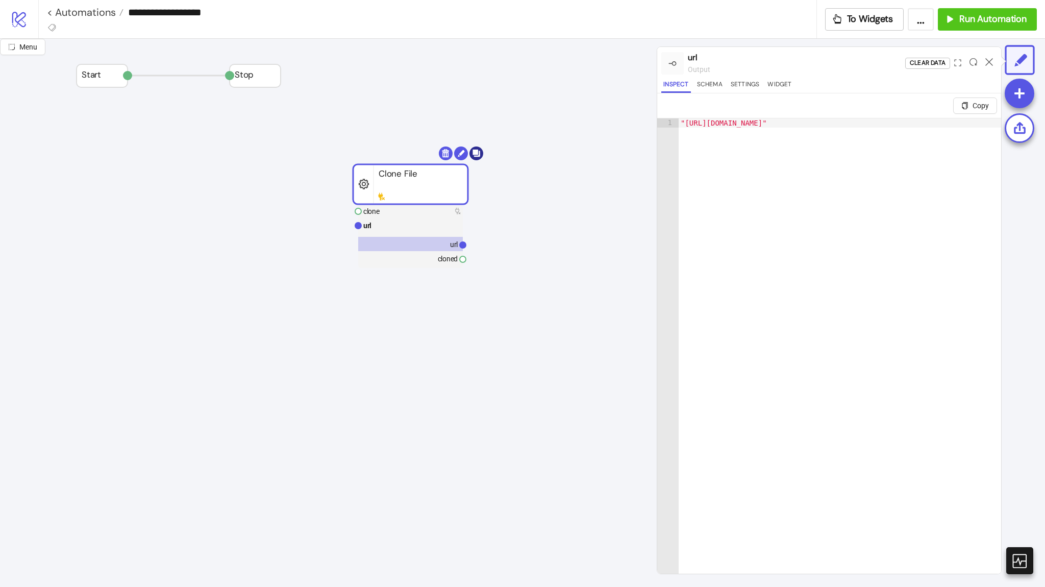
click at [476, 153] on body "**********" at bounding box center [522, 293] width 1045 height 587
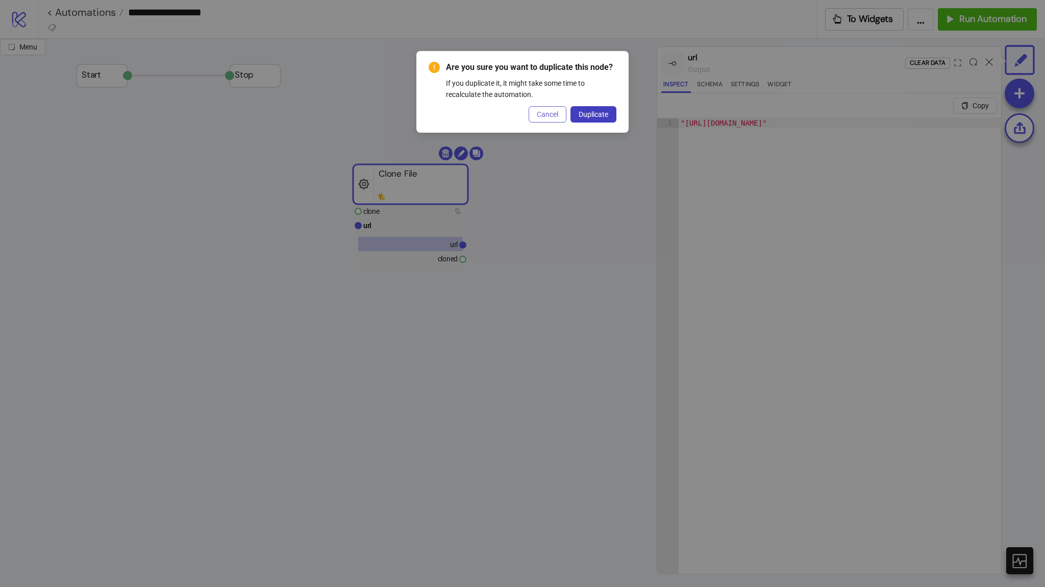
click at [545, 112] on span "Cancel" at bounding box center [547, 114] width 21 height 8
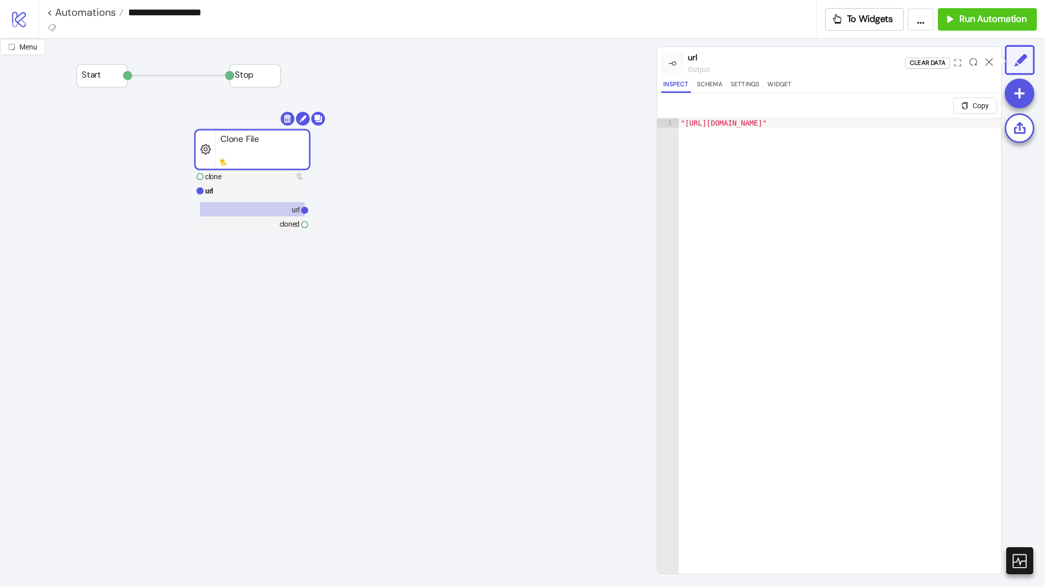
drag, startPoint x: 367, startPoint y: 175, endPoint x: 214, endPoint y: 141, distance: 156.8
click at [217, 146] on rect at bounding box center [252, 150] width 115 height 40
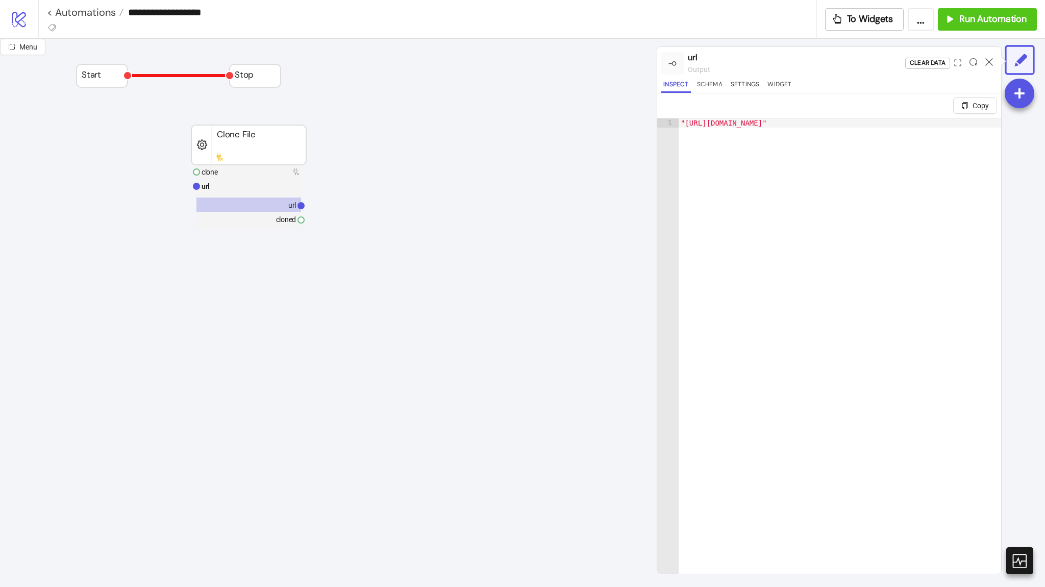
click at [199, 75] on polyline at bounding box center [179, 75] width 102 height 0
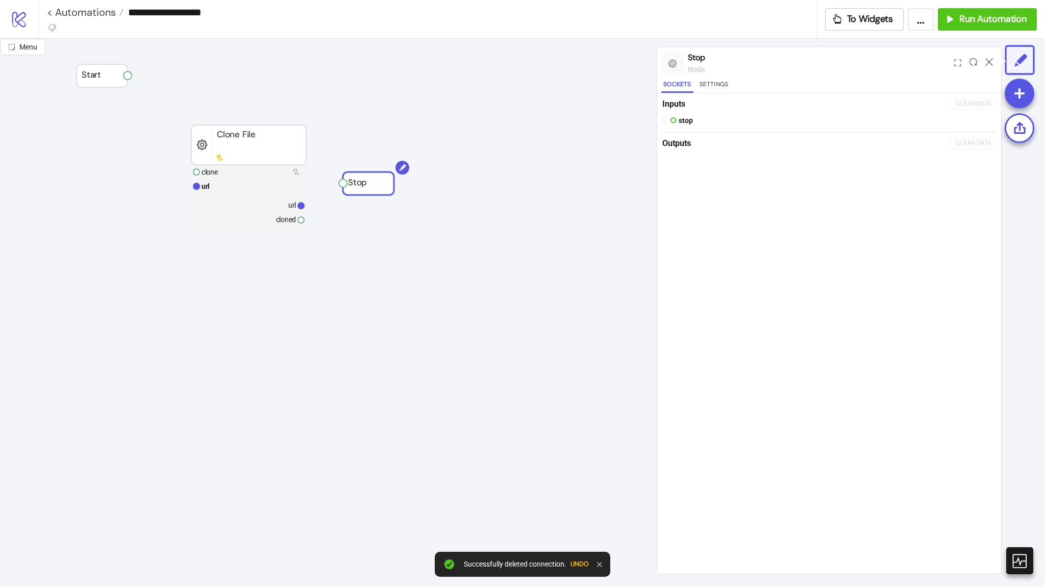
drag, startPoint x: 245, startPoint y: 78, endPoint x: 368, endPoint y: 195, distance: 169.9
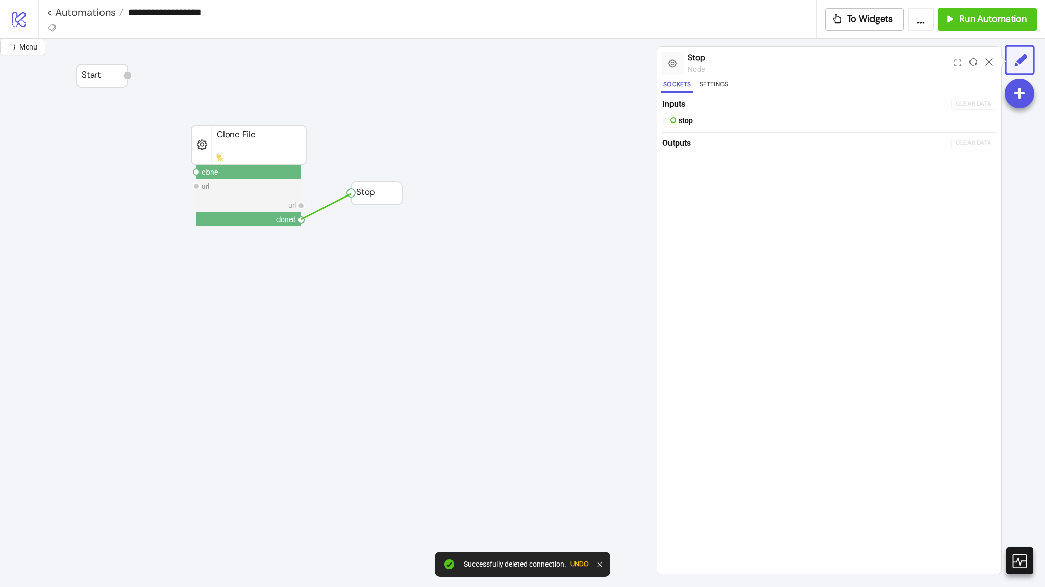
drag, startPoint x: 300, startPoint y: 217, endPoint x: 350, endPoint y: 194, distance: 55.7
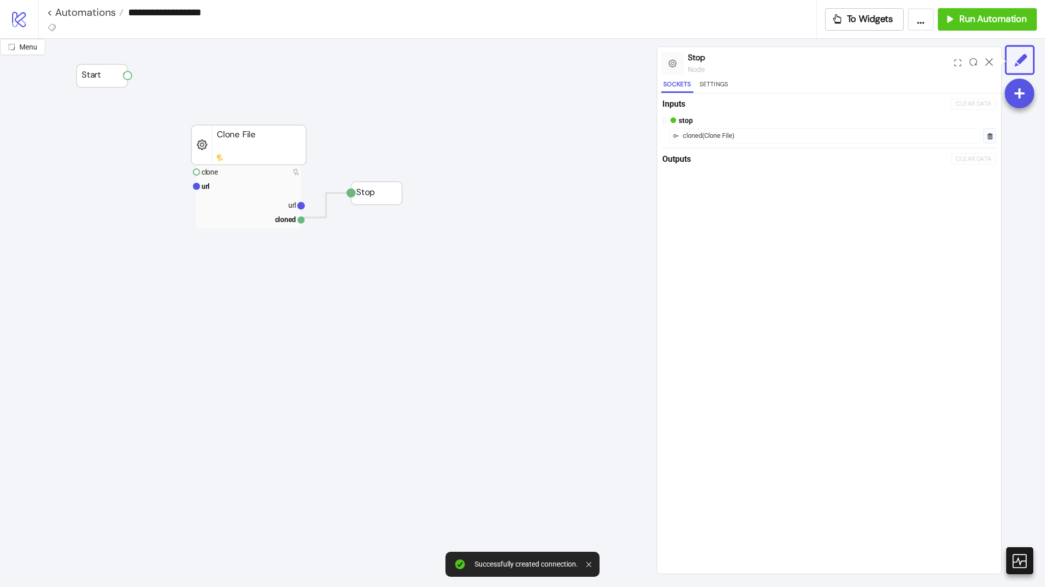
drag, startPoint x: 123, startPoint y: 72, endPoint x: 138, endPoint y: 85, distance: 19.1
drag, startPoint x: 128, startPoint y: 74, endPoint x: 197, endPoint y: 170, distance: 118.7
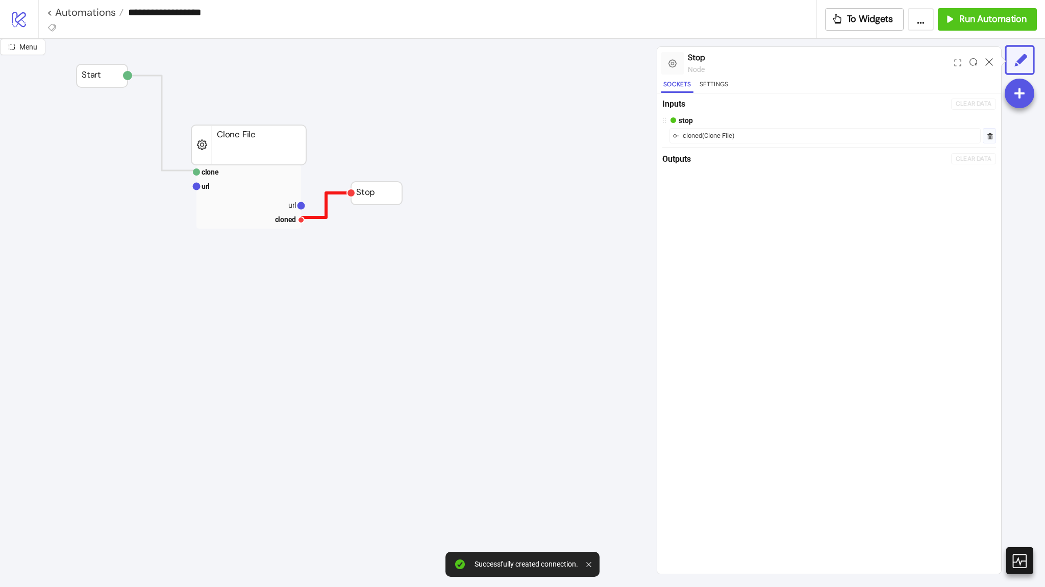
click at [332, 193] on polyline at bounding box center [325, 205] width 51 height 24
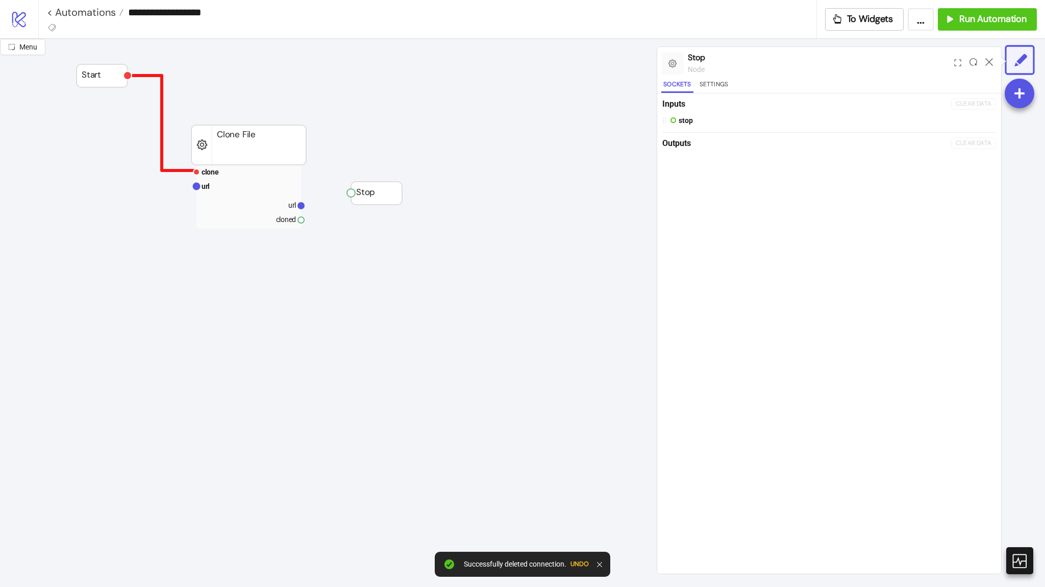
click at [161, 85] on polyline at bounding box center [162, 122] width 68 height 95
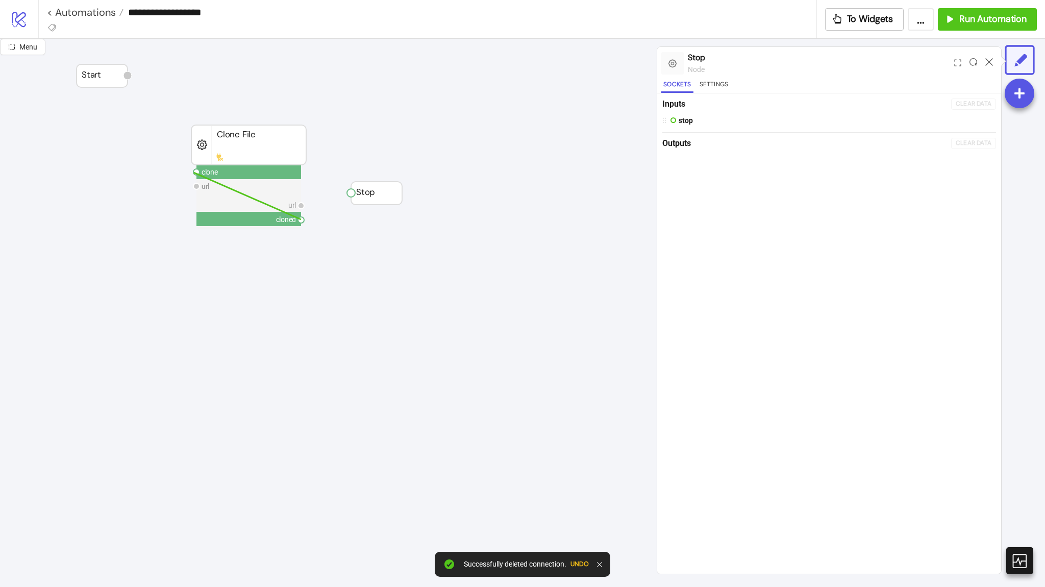
drag, startPoint x: 297, startPoint y: 232, endPoint x: 194, endPoint y: 172, distance: 118.8
click at [194, 172] on g "clone url url cloned" at bounding box center [248, 197] width 111 height 64
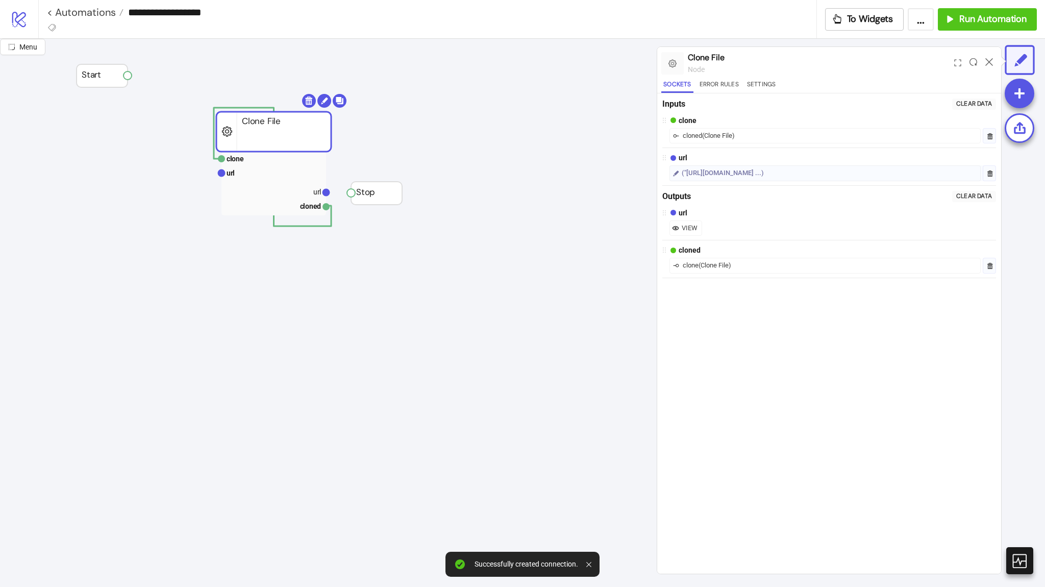
drag, startPoint x: 250, startPoint y: 145, endPoint x: 245, endPoint y: 142, distance: 5.7
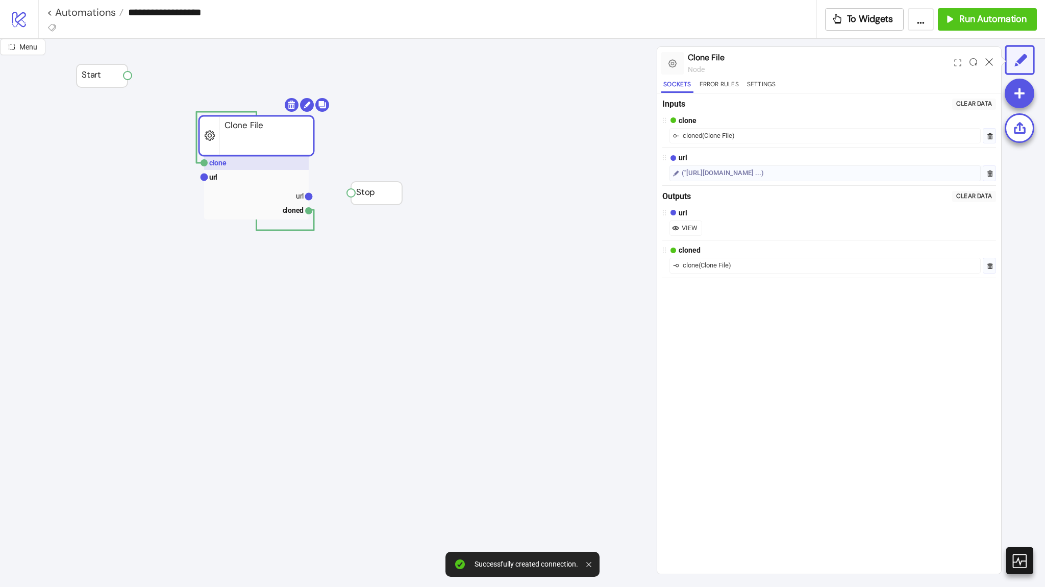
click at [275, 165] on rect at bounding box center [256, 163] width 105 height 14
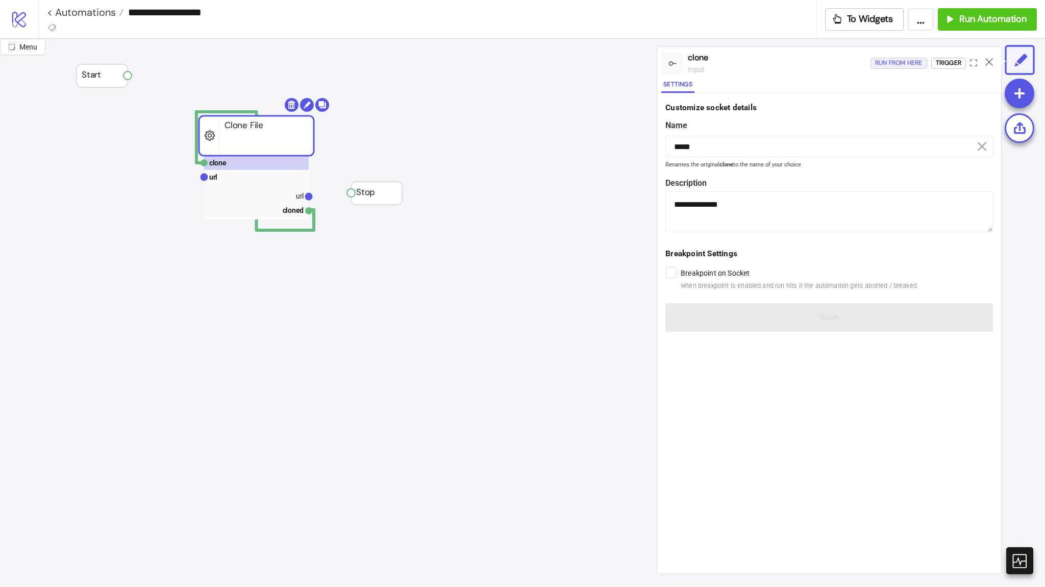
click at [875, 67] on div "Run from here" at bounding box center [898, 63] width 47 height 12
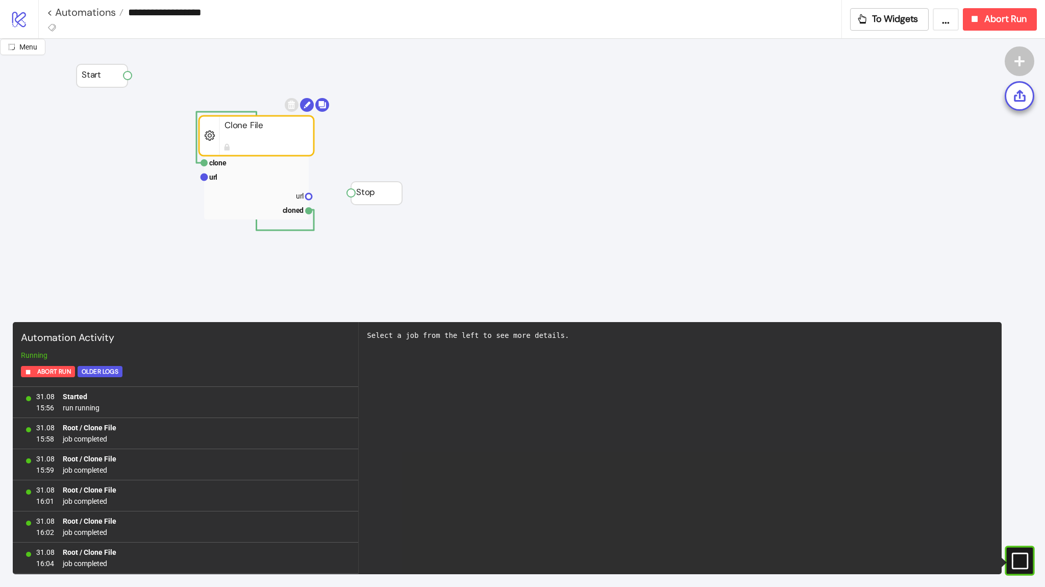
scroll to position [92, 0]
click at [980, 24] on div "Abort Run" at bounding box center [998, 19] width 58 height 12
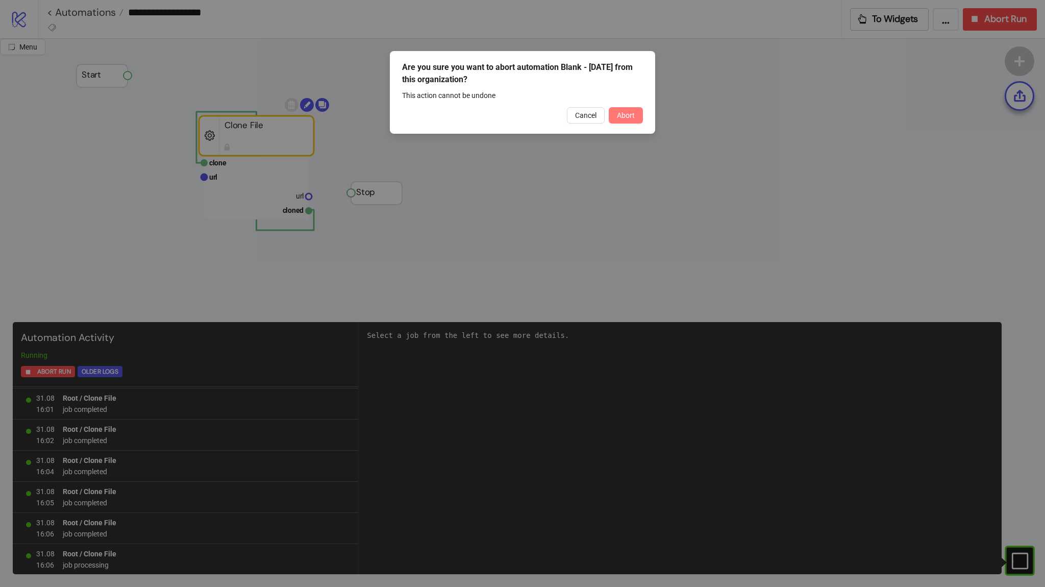
click at [637, 112] on button "Abort" at bounding box center [626, 115] width 34 height 16
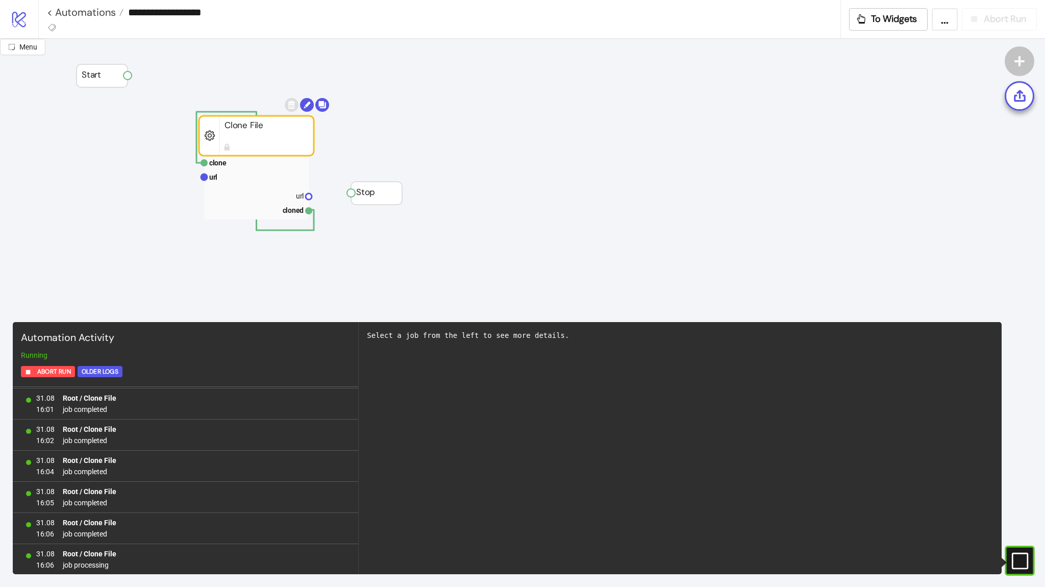
scroll to position [0, 0]
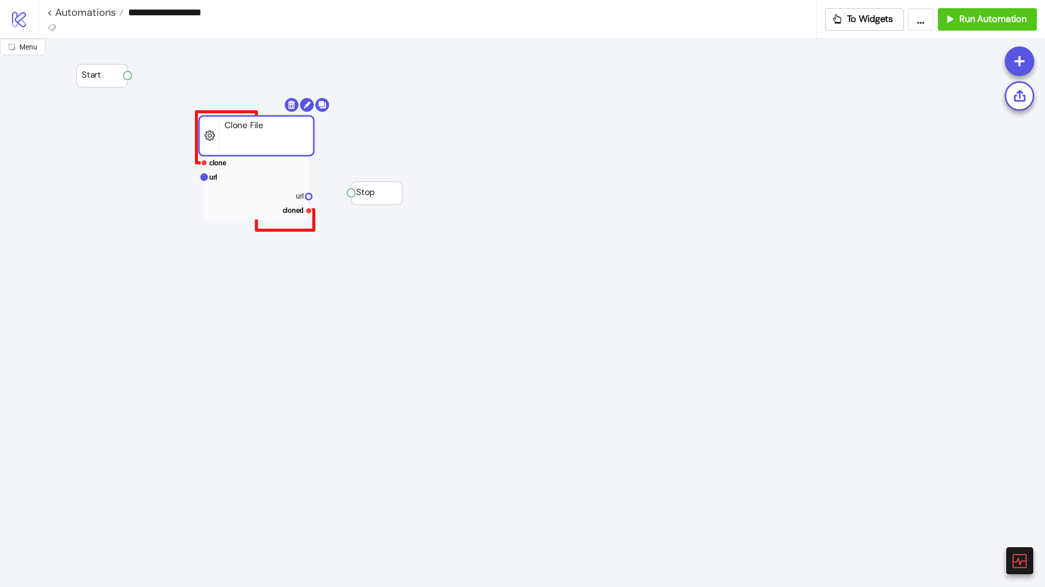
click at [290, 230] on polyline at bounding box center [254, 171] width 117 height 118
